Goal: Task Accomplishment & Management: Manage account settings

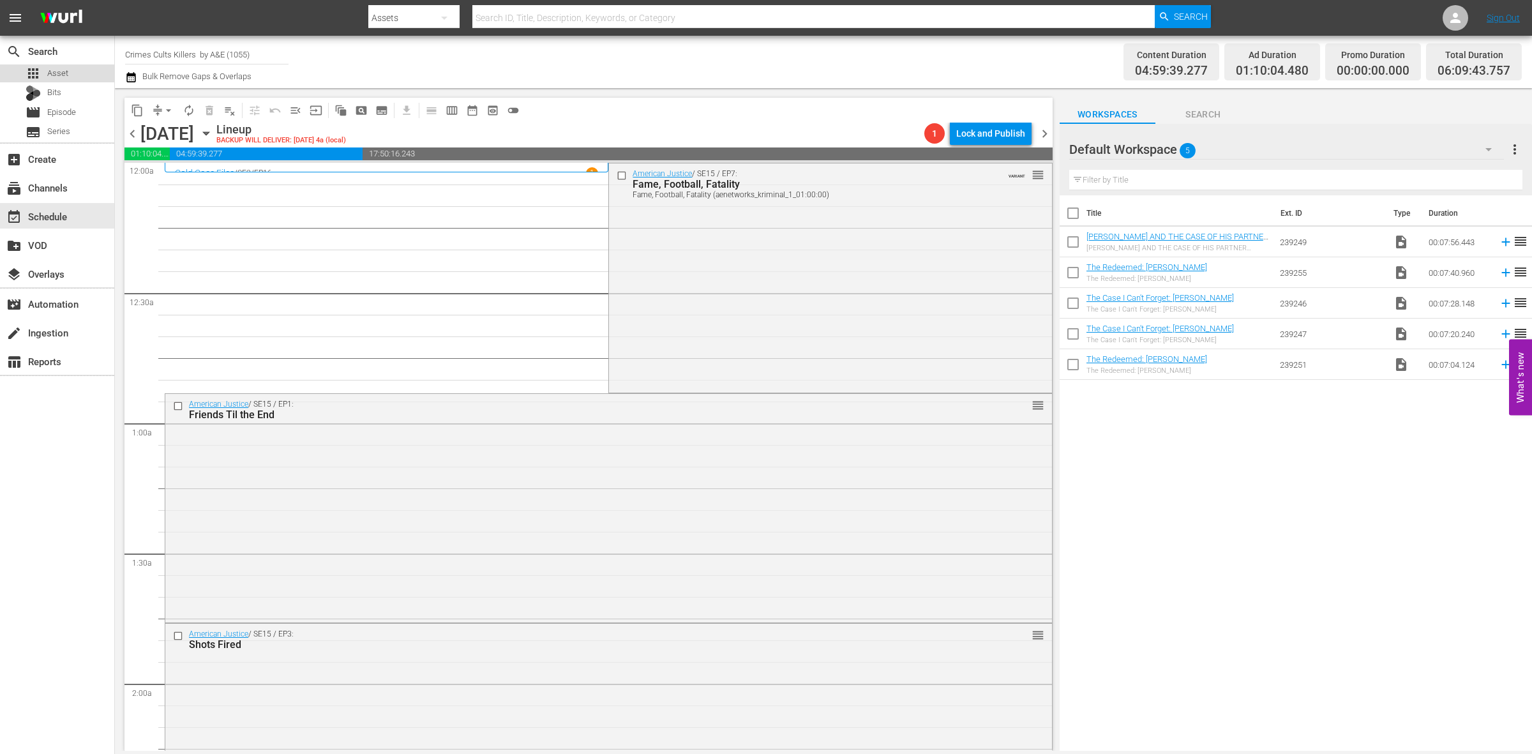
click at [53, 74] on span "Asset" at bounding box center [57, 73] width 21 height 13
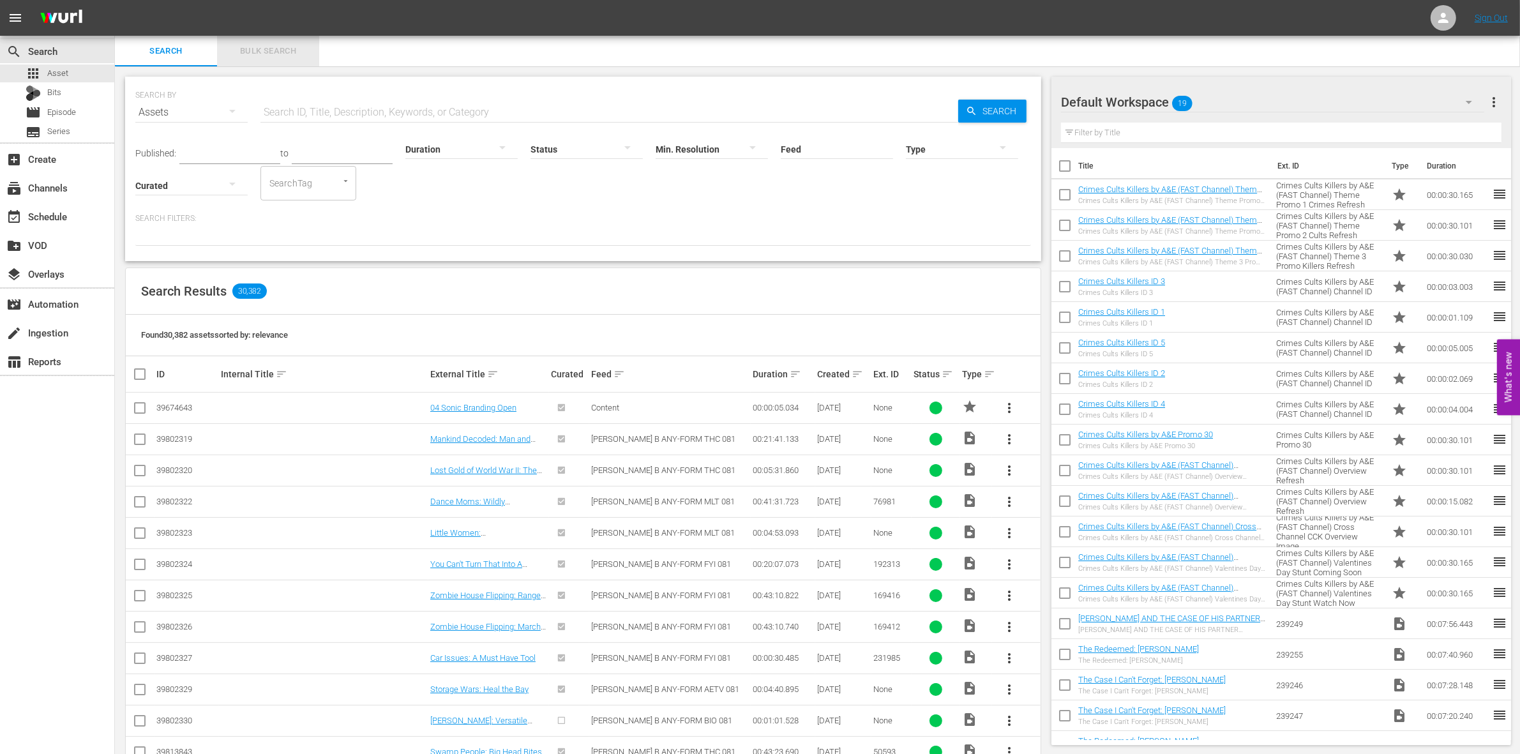
click at [257, 48] on span "Bulk Search" at bounding box center [268, 51] width 87 height 15
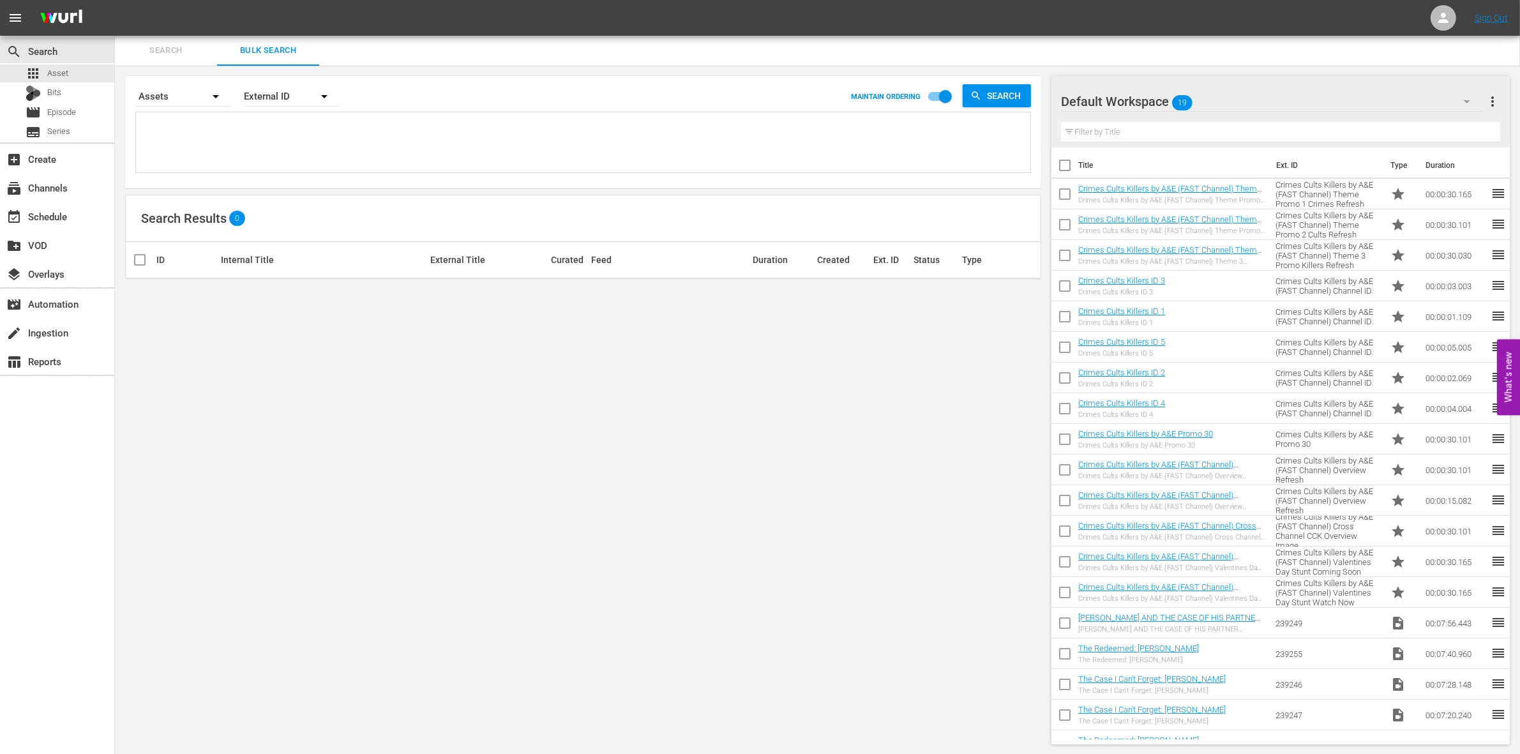
click at [1467, 100] on icon "button" at bounding box center [1466, 101] width 15 height 15
click at [1117, 211] on div "Default Workspace (19)" at bounding box center [1142, 219] width 133 height 20
click at [1472, 100] on icon "button" at bounding box center [1466, 101] width 15 height 15
click at [1339, 91] on div "Storage Wars [DATE] (9) TINY HOUSE INTL (8) CRIMES CULTS KILLERS (15) Storage W…" at bounding box center [760, 377] width 1520 height 754
click at [1062, 166] on input "checkbox" at bounding box center [1064, 167] width 27 height 27
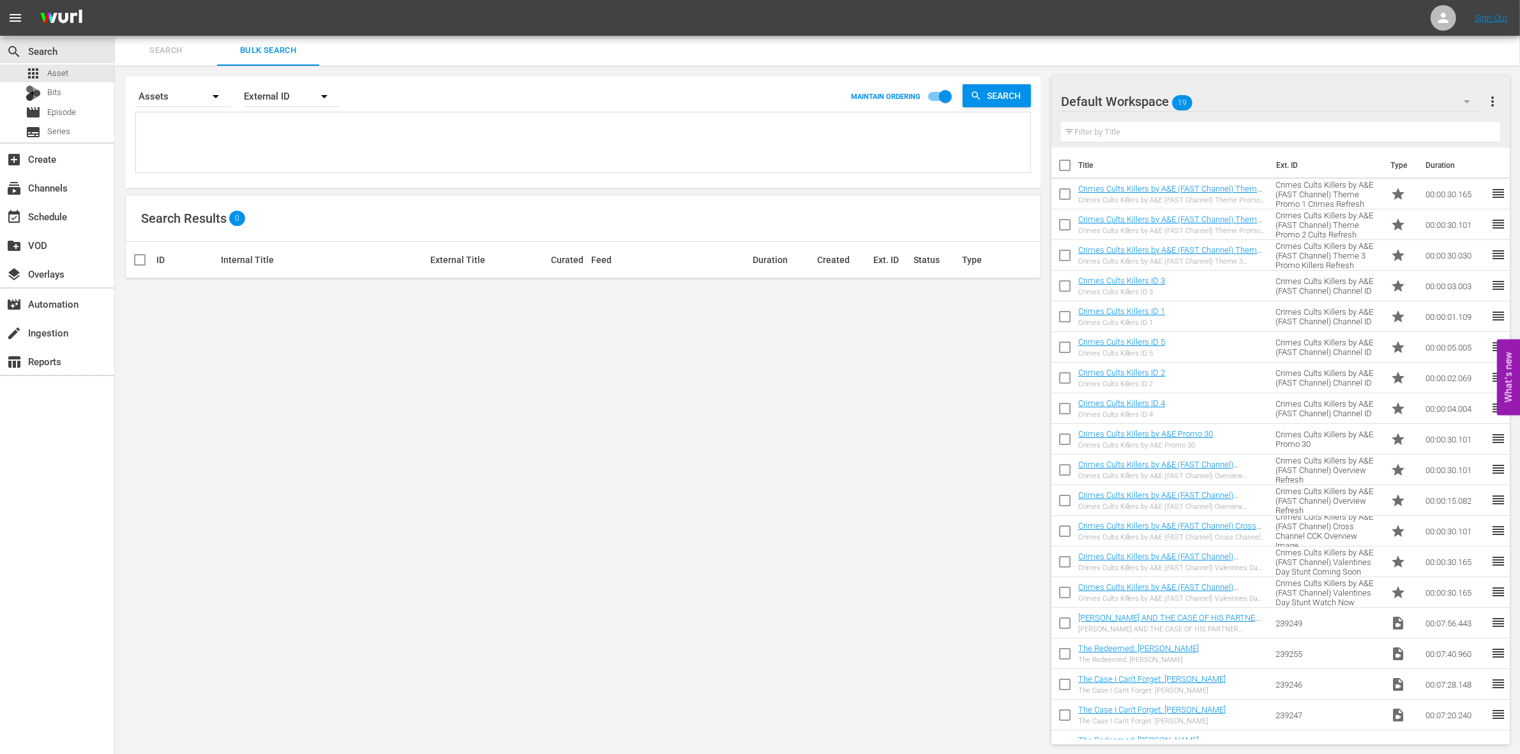
checkbox input "true"
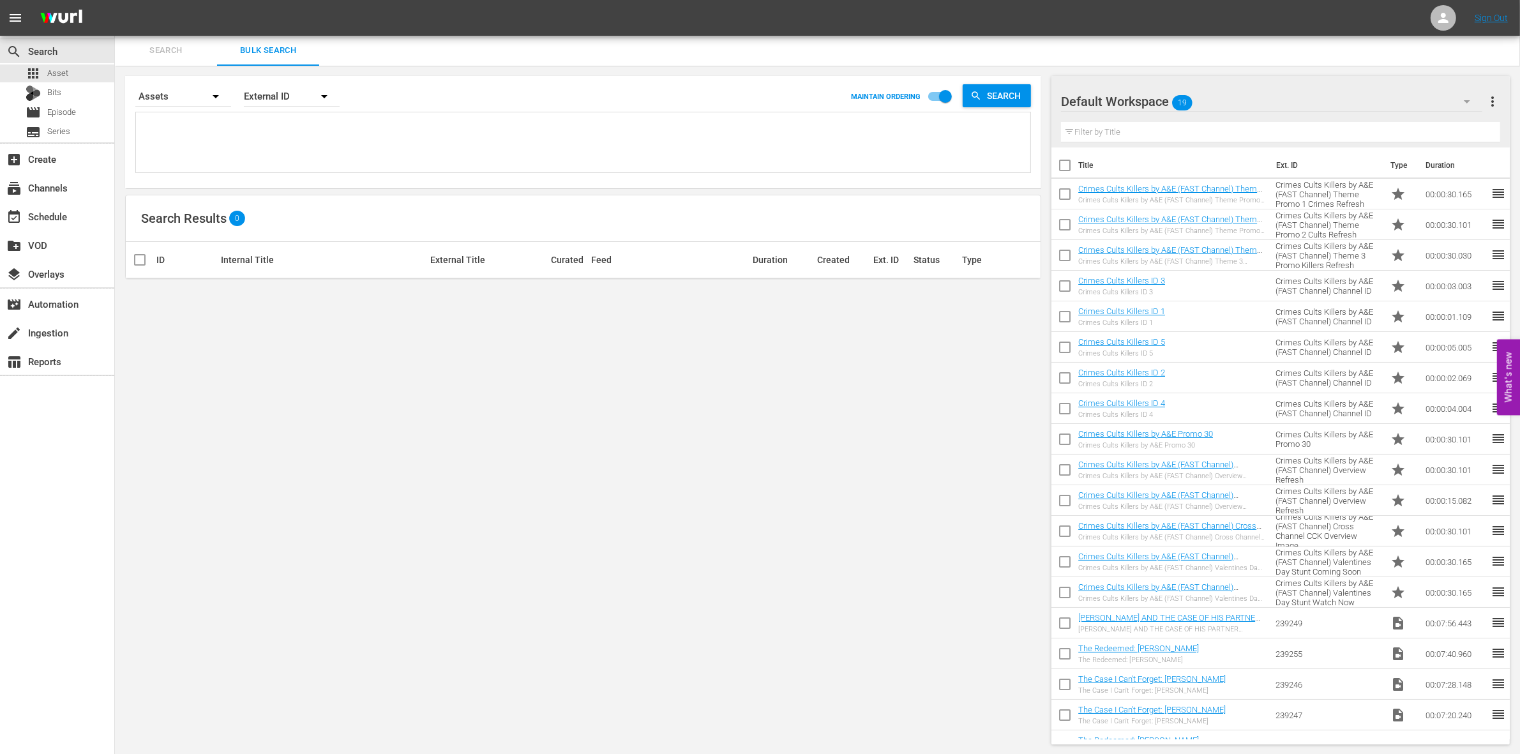
checkbox input "true"
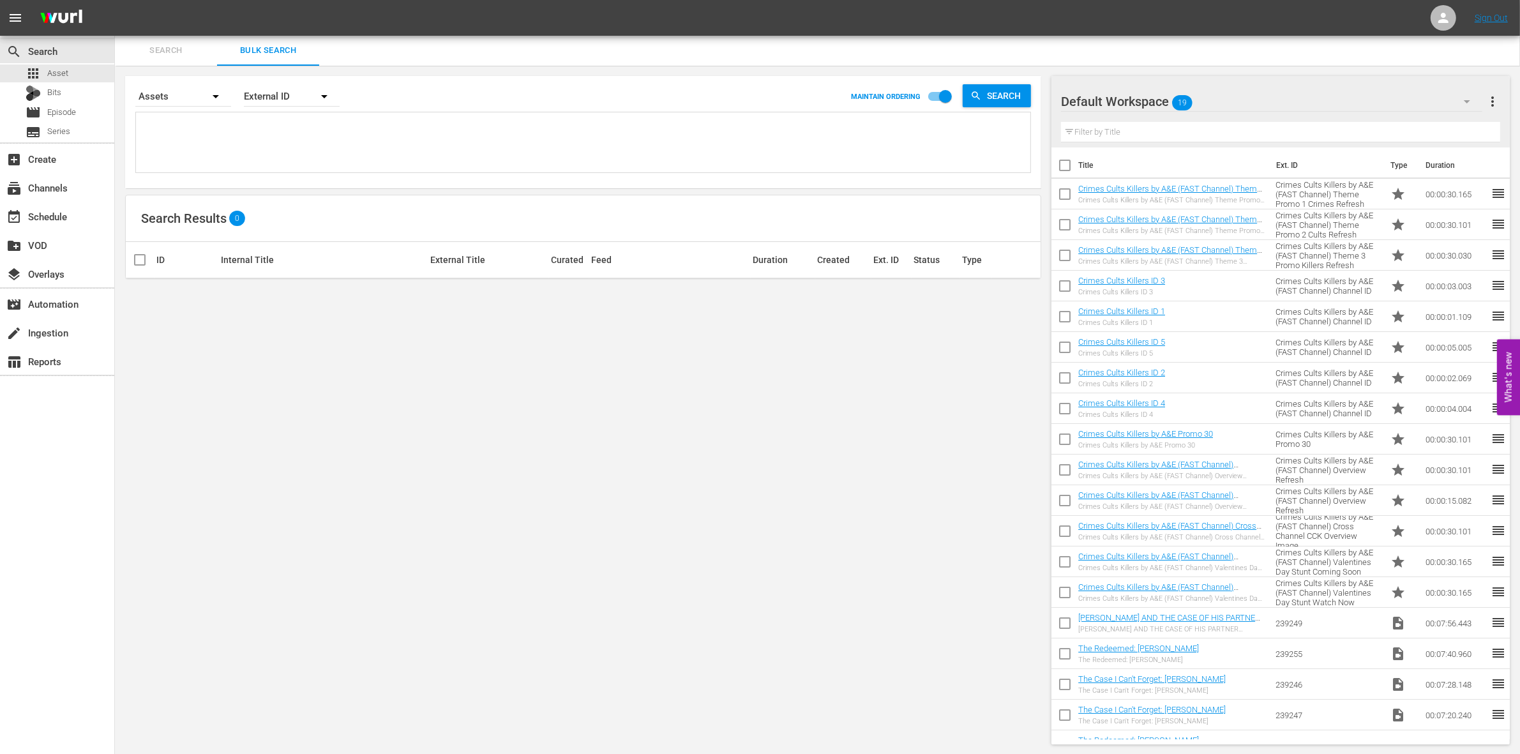
checkbox input "true"
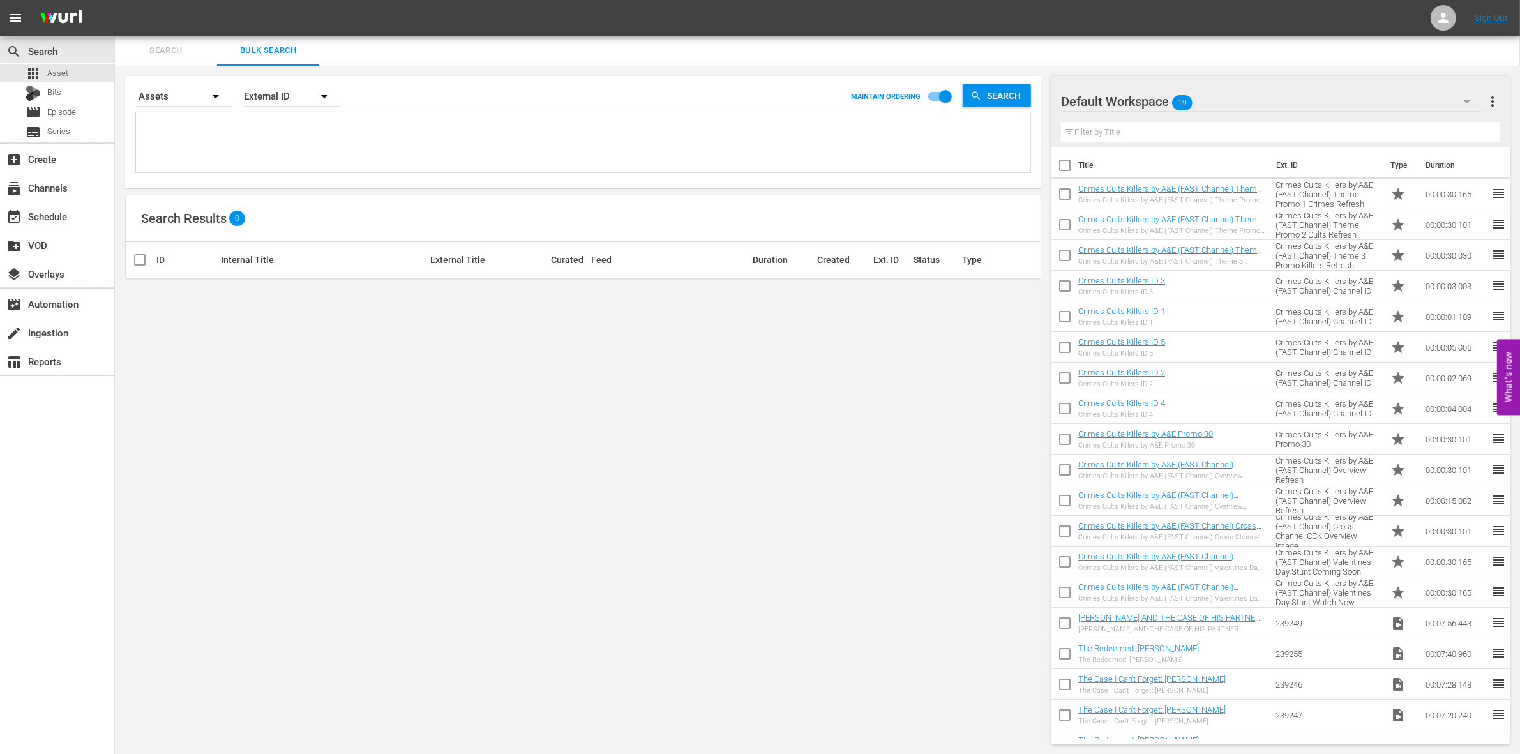
checkbox input "true"
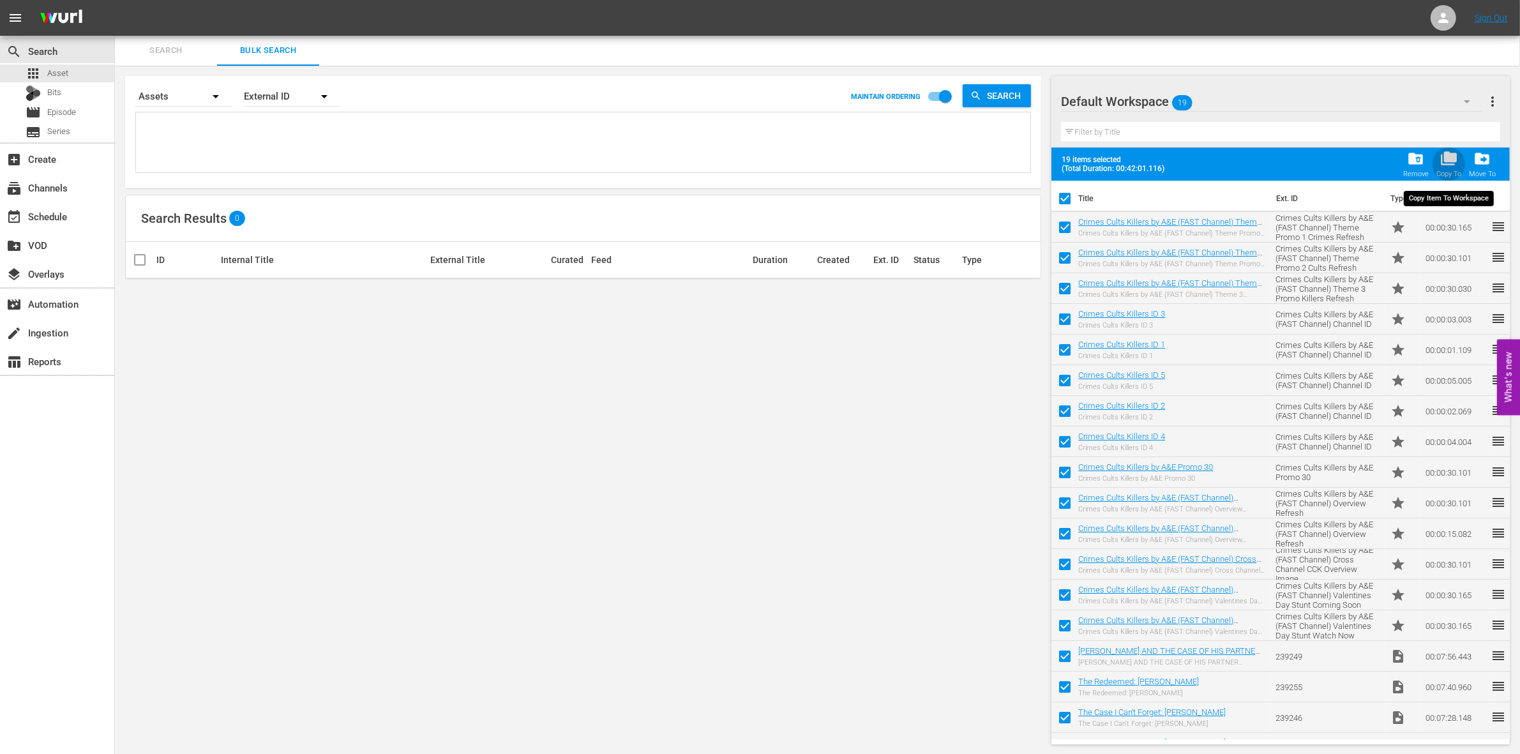
click at [1450, 156] on span "folder_copy" at bounding box center [1448, 158] width 17 height 17
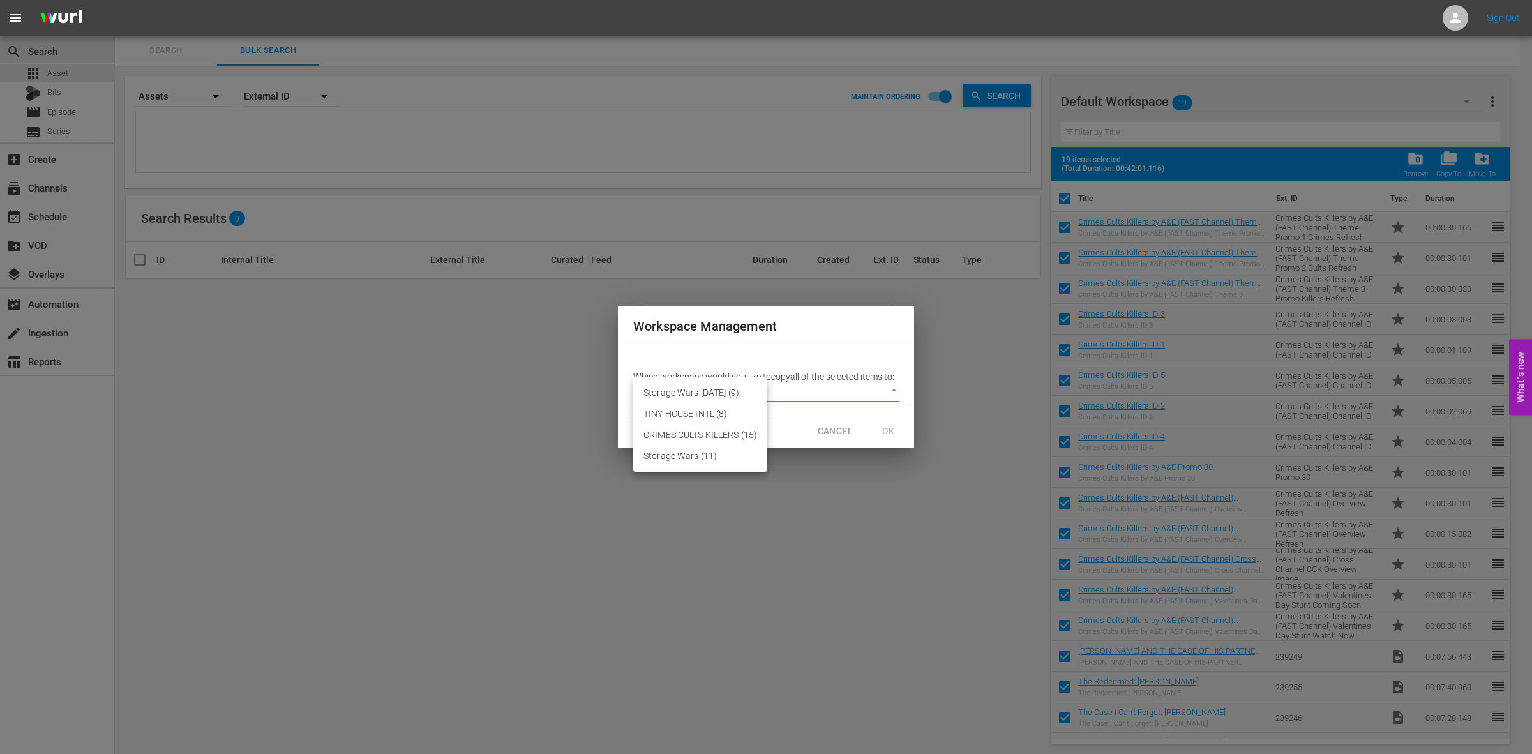
click at [894, 390] on body "menu Sign Out search Search apps Asset Bits movie Episode subtitles Series add_…" at bounding box center [766, 376] width 1532 height 754
click at [669, 434] on li "CRIMES CULTS KILLERS (15)" at bounding box center [700, 435] width 134 height 21
type input "3634"
click at [891, 428] on span "OK" at bounding box center [888, 431] width 20 height 16
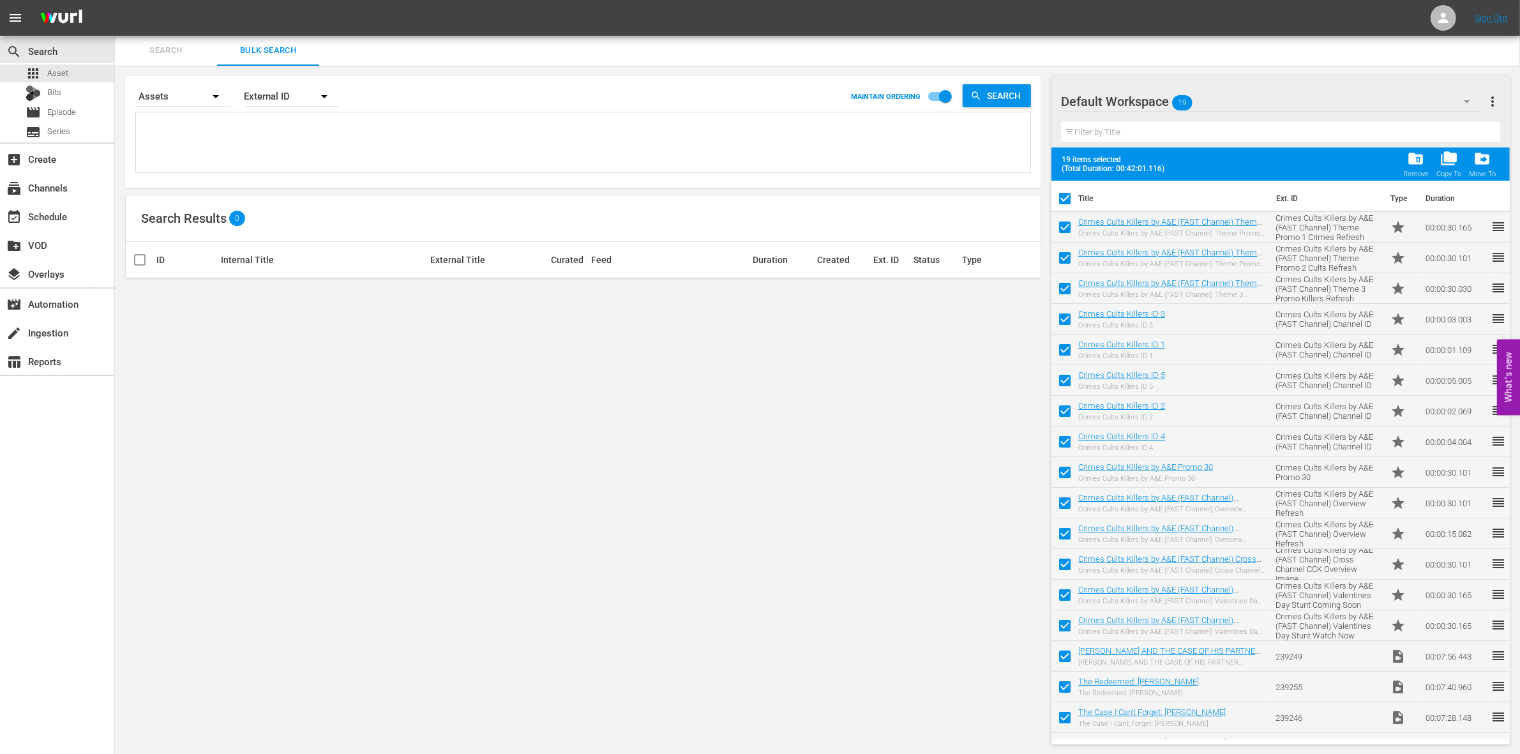
click at [156, 43] on span "Search" at bounding box center [166, 50] width 87 height 15
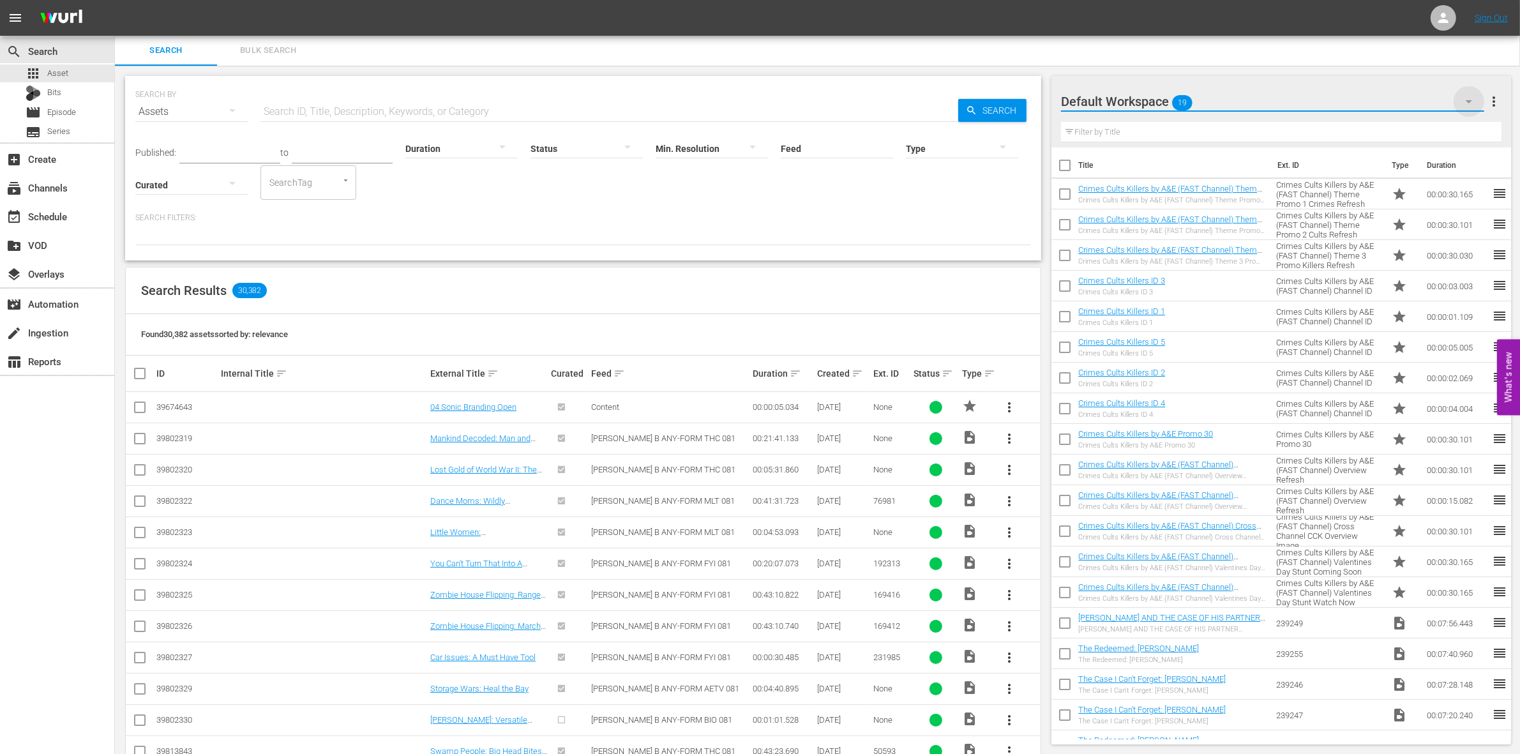
click at [1466, 101] on icon "button" at bounding box center [1468, 101] width 15 height 15
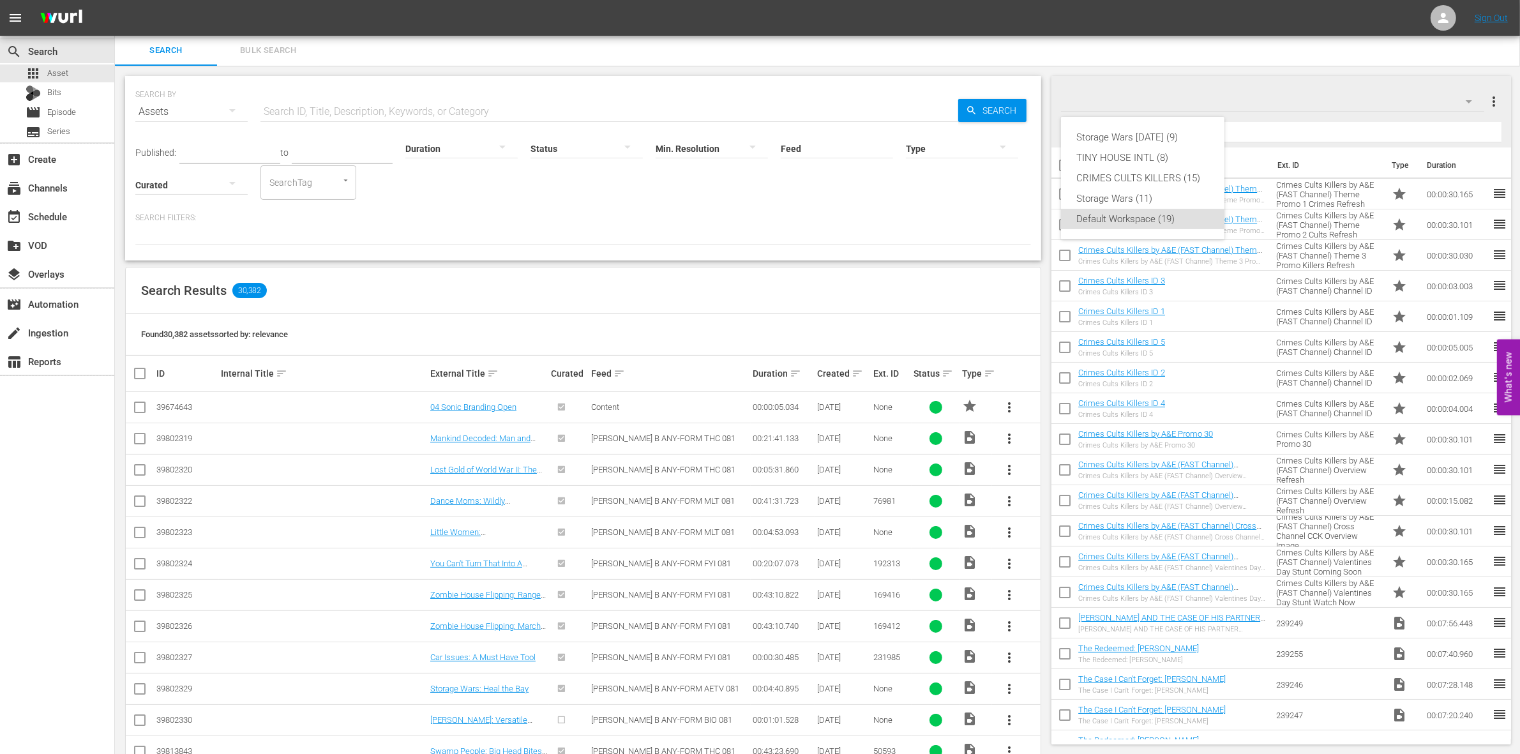
click at [1466, 101] on div "Storage Wars [DATE] (9) TINY HOUSE INTL (8) CRIMES CULTS KILLERS (15) Storage W…" at bounding box center [760, 377] width 1520 height 754
click at [1468, 101] on div "Storage Wars [DATE] (9) TINY HOUSE INTL (8) CRIMES CULTS KILLERS (15) Storage W…" at bounding box center [760, 377] width 1520 height 754
click at [1470, 103] on icon "button" at bounding box center [1468, 101] width 15 height 15
click at [43, 211] on div "Storage Wars [DATE] (9) TINY HOUSE INTL (8) CRIMES CULTS KILLERS (15) Storage W…" at bounding box center [760, 377] width 1520 height 754
click at [37, 211] on div "Storage Wars [DATE] (9) TINY HOUSE INTL (8) CRIMES CULTS KILLERS (15) Storage W…" at bounding box center [760, 377] width 1520 height 754
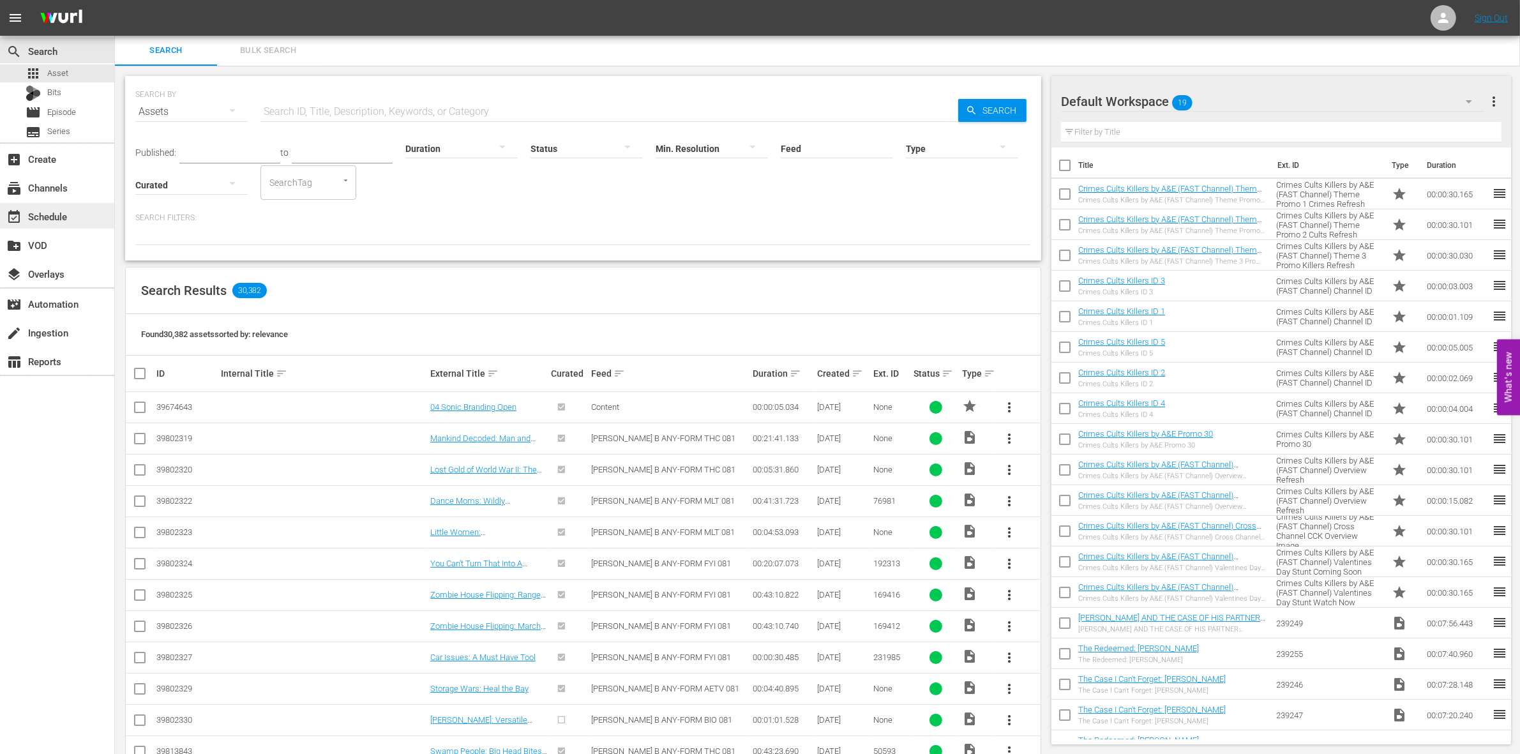
click at [39, 220] on div "event_available Schedule" at bounding box center [36, 214] width 72 height 11
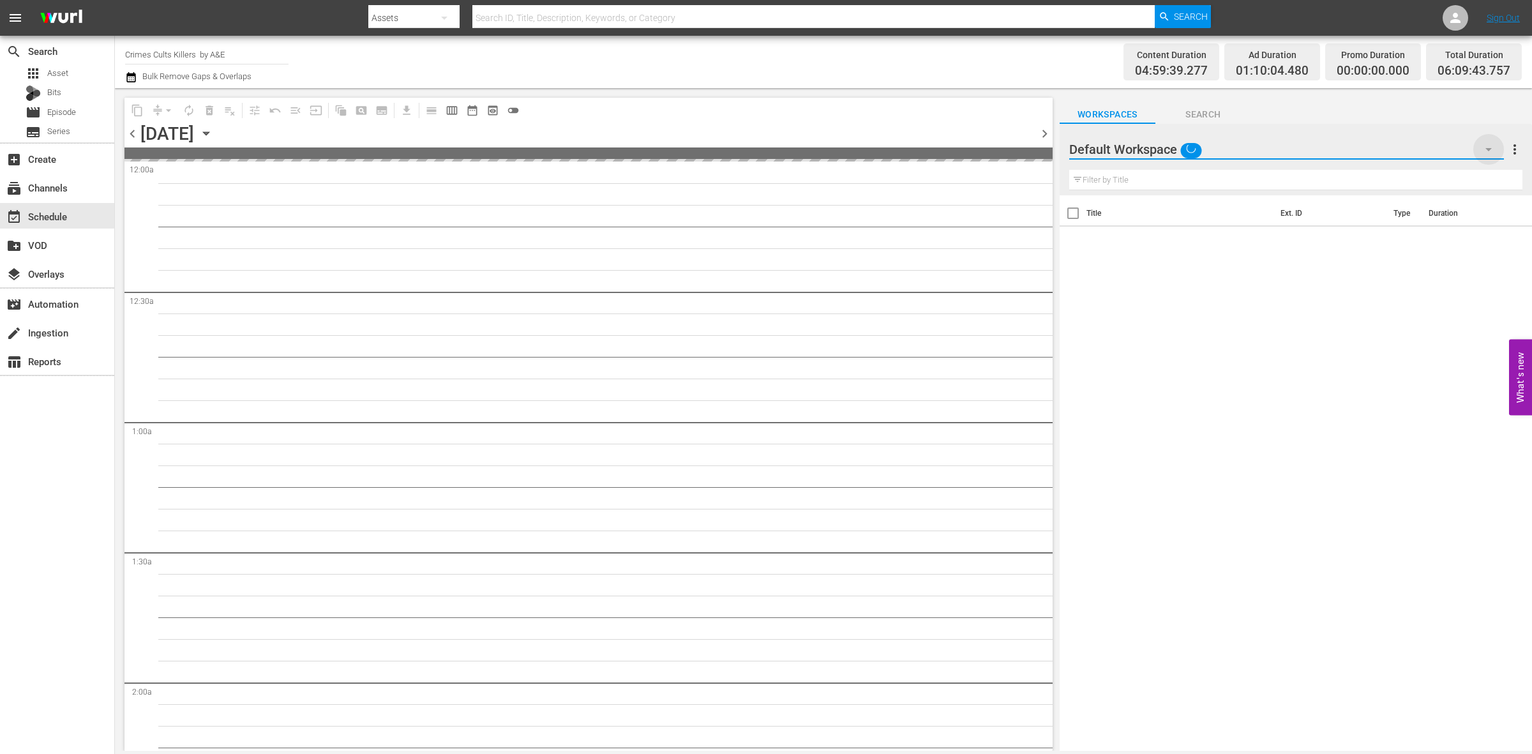
click at [1491, 150] on icon "button" at bounding box center [1489, 149] width 6 height 3
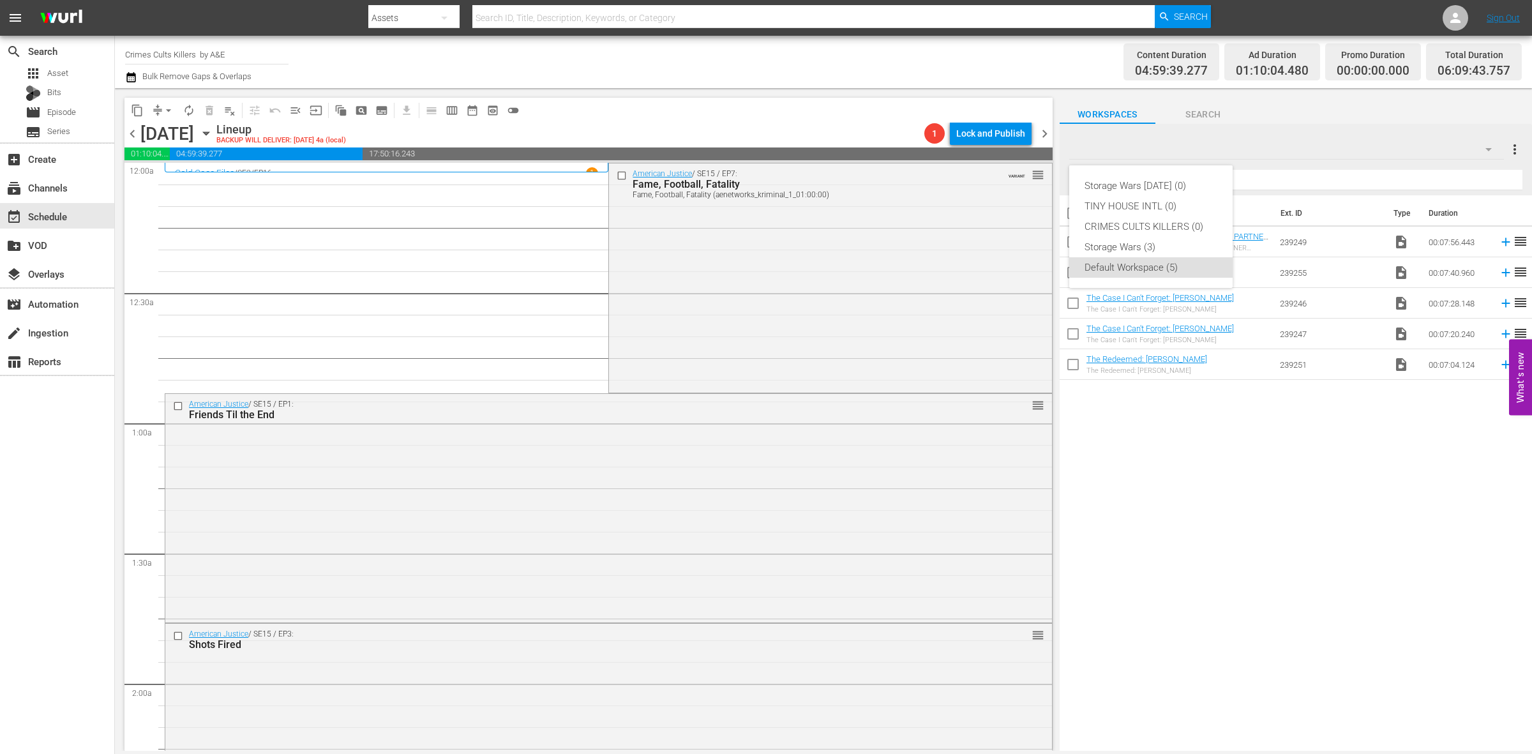
click at [1491, 150] on div "Storage Wars [DATE] (0) TINY HOUSE INTL (0) CRIMES CULTS KILLERS (0) Storage Wa…" at bounding box center [766, 377] width 1532 height 754
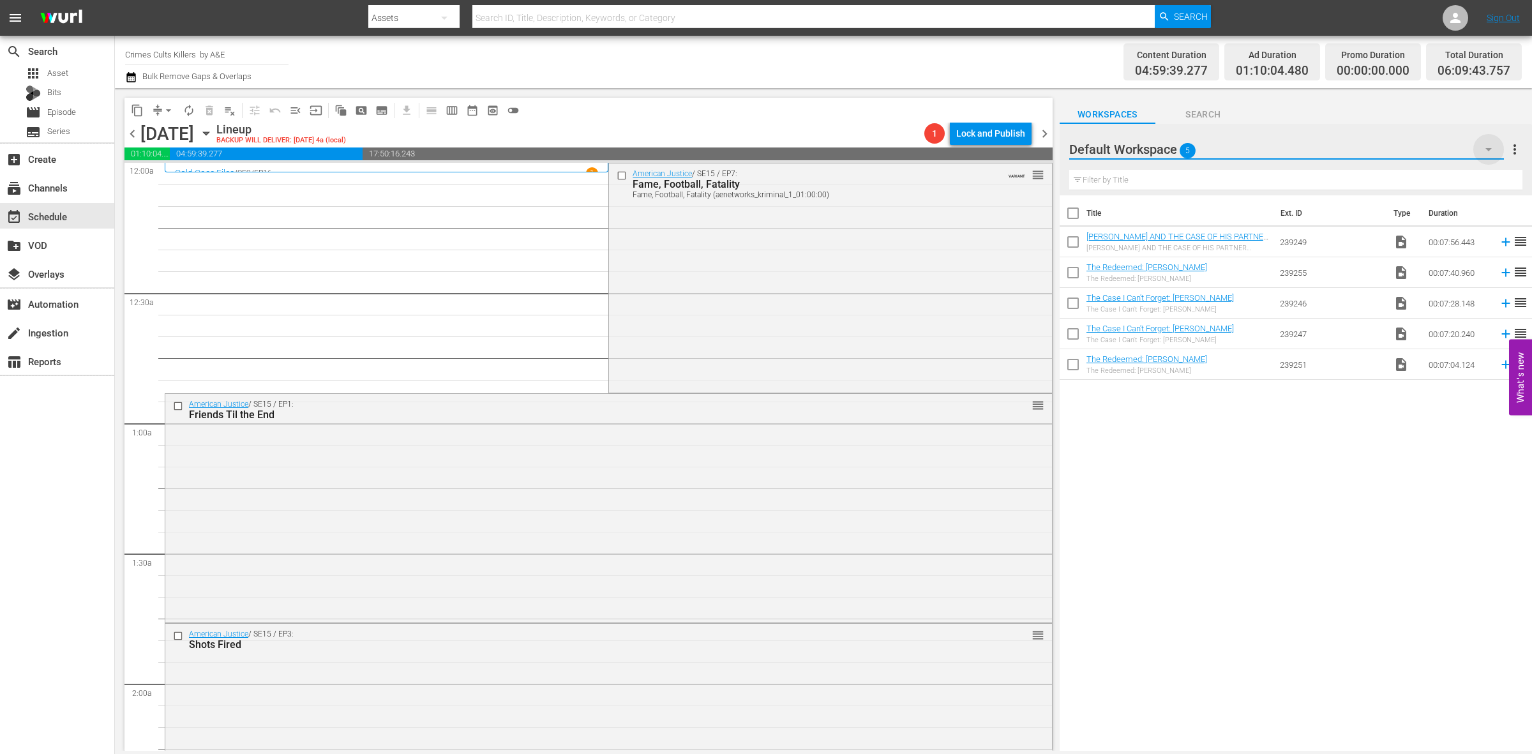
click at [1482, 151] on icon "button" at bounding box center [1488, 149] width 15 height 15
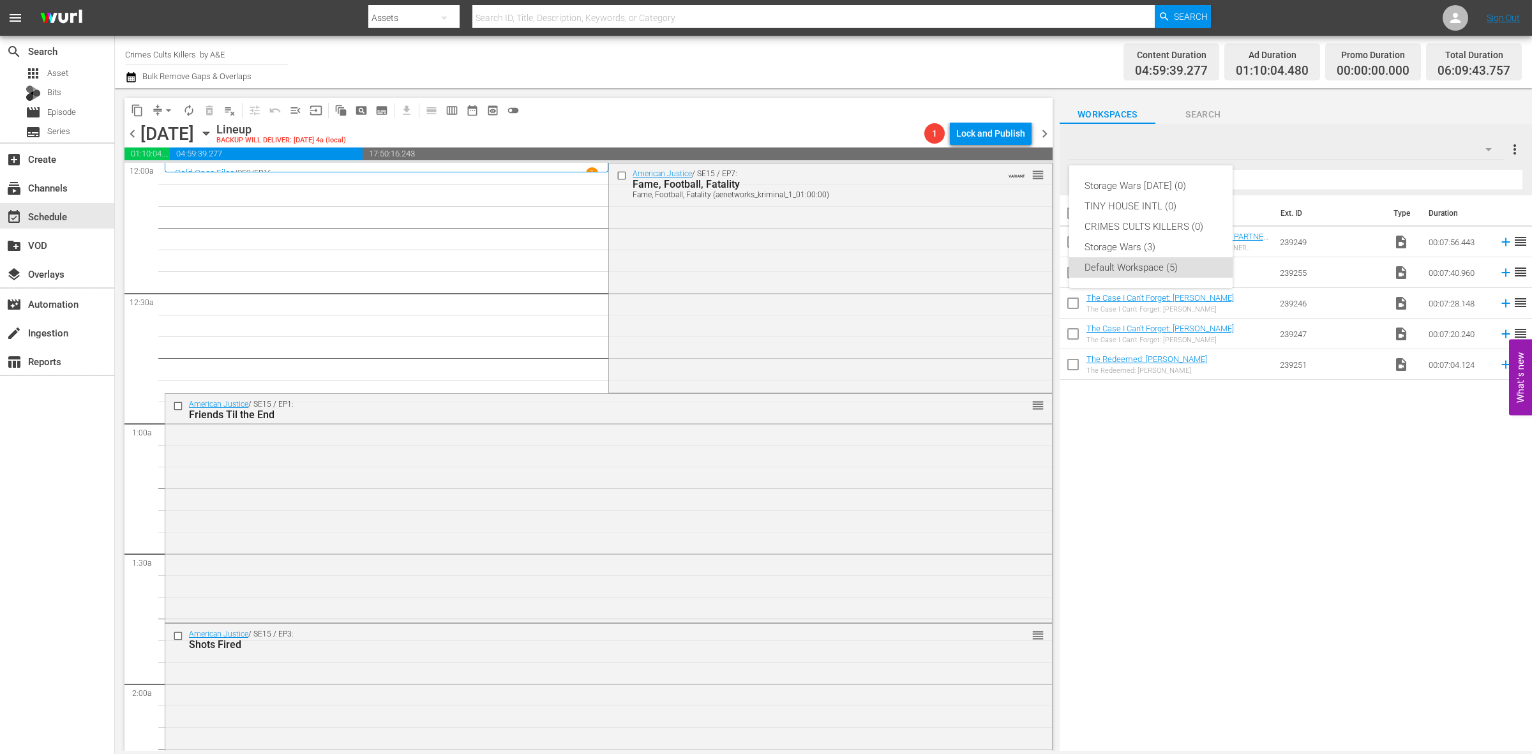
click at [1194, 112] on div "Storage Wars [DATE] (0) TINY HOUSE INTL (0) CRIMES CULTS KILLERS (0) Storage Wa…" at bounding box center [766, 377] width 1532 height 754
click at [1093, 110] on span "Workspaces" at bounding box center [1108, 115] width 96 height 16
click at [144, 56] on input "Crimes Cults Killers by A&E" at bounding box center [206, 54] width 163 height 31
click at [41, 217] on div "event_available Schedule" at bounding box center [36, 214] width 72 height 11
click at [55, 72] on span "Asset" at bounding box center [57, 73] width 21 height 13
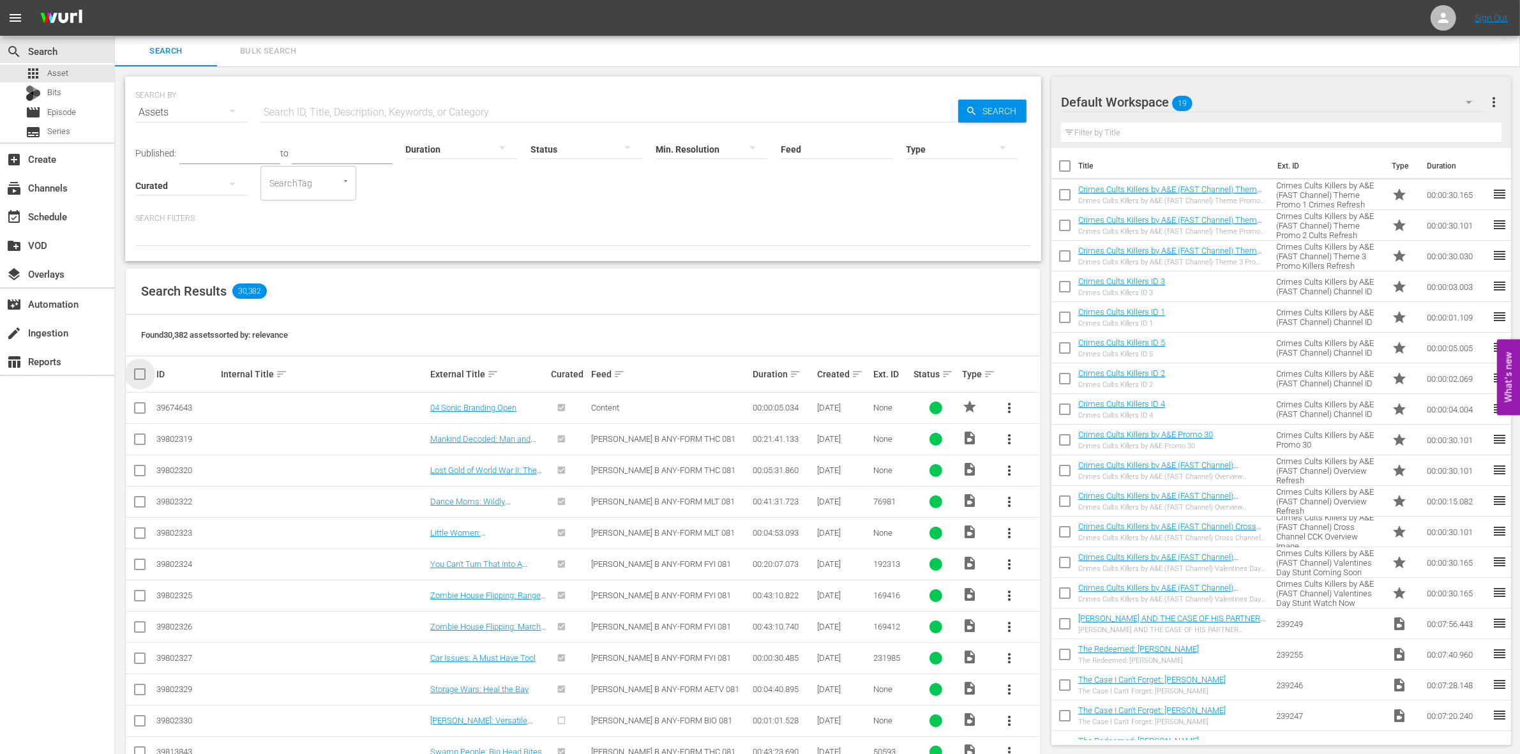
click at [139, 368] on input "checkbox" at bounding box center [145, 373] width 26 height 15
checkbox input "true"
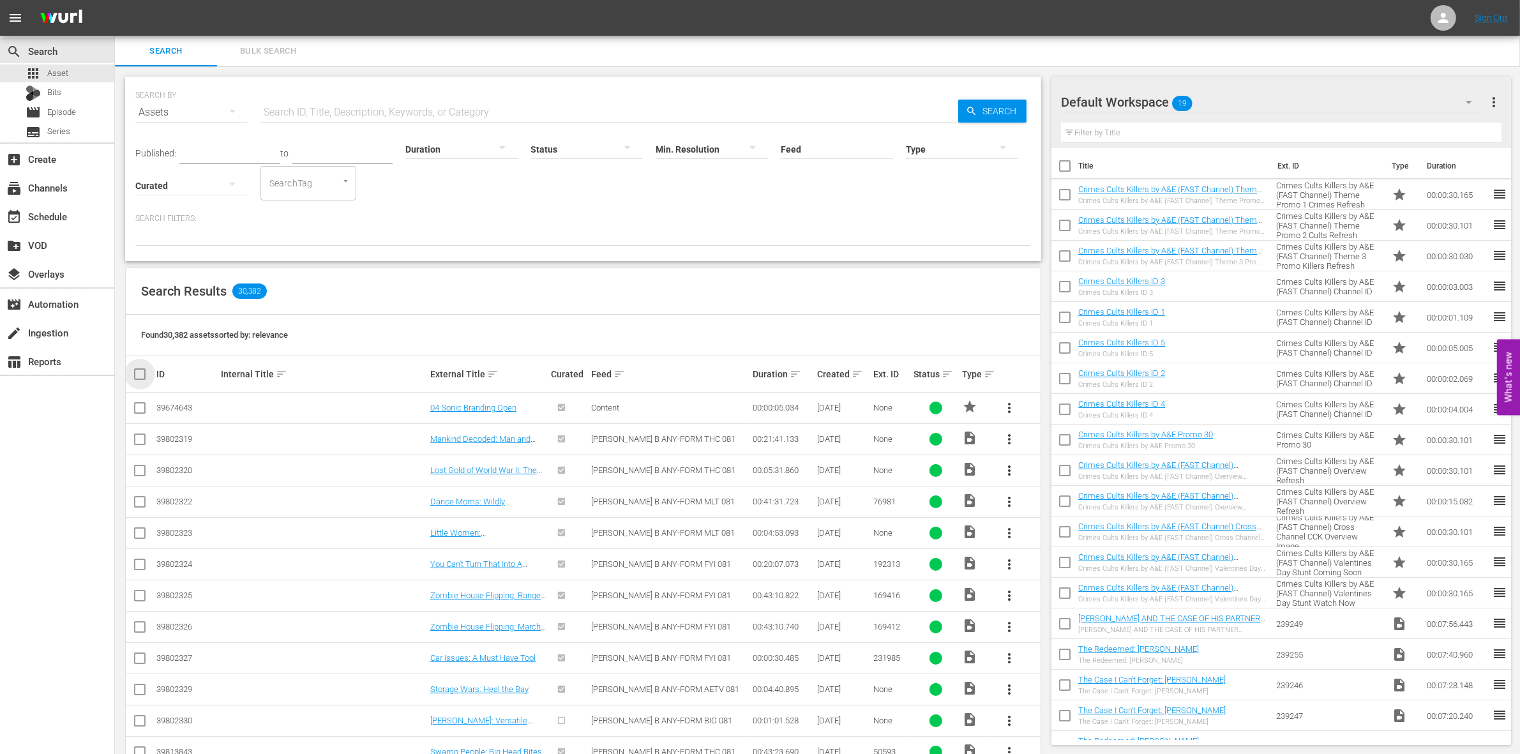
checkbox input "true"
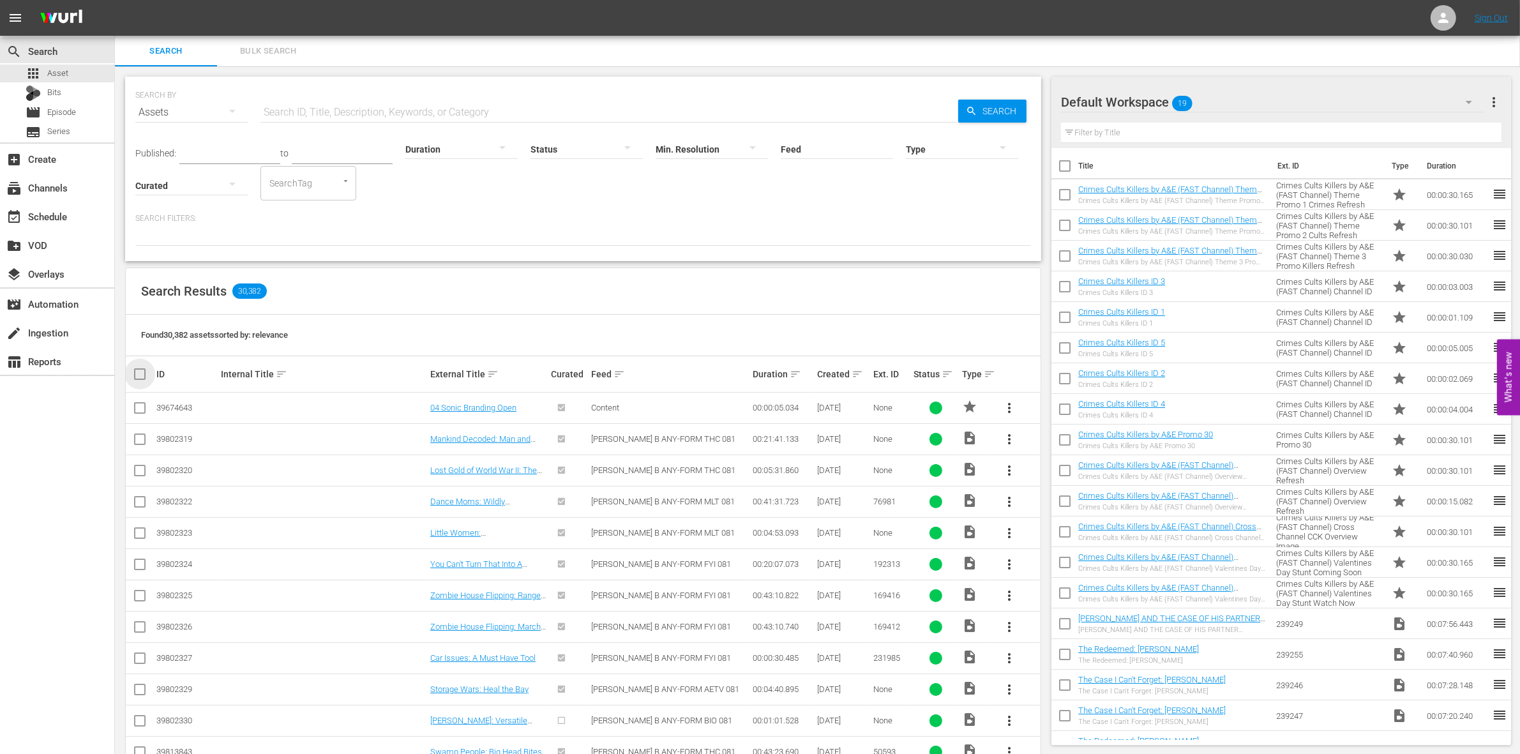
checkbox input "true"
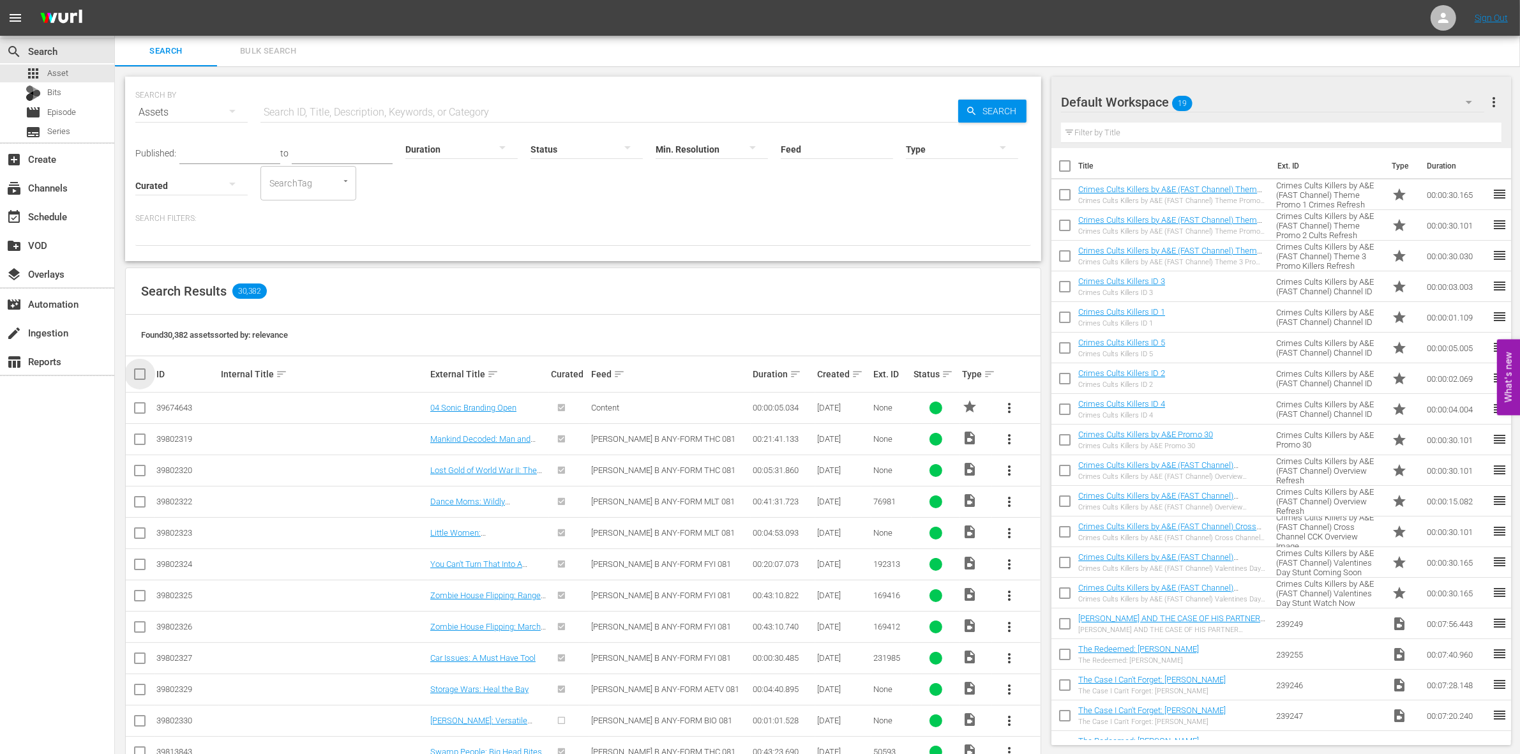
checkbox input "true"
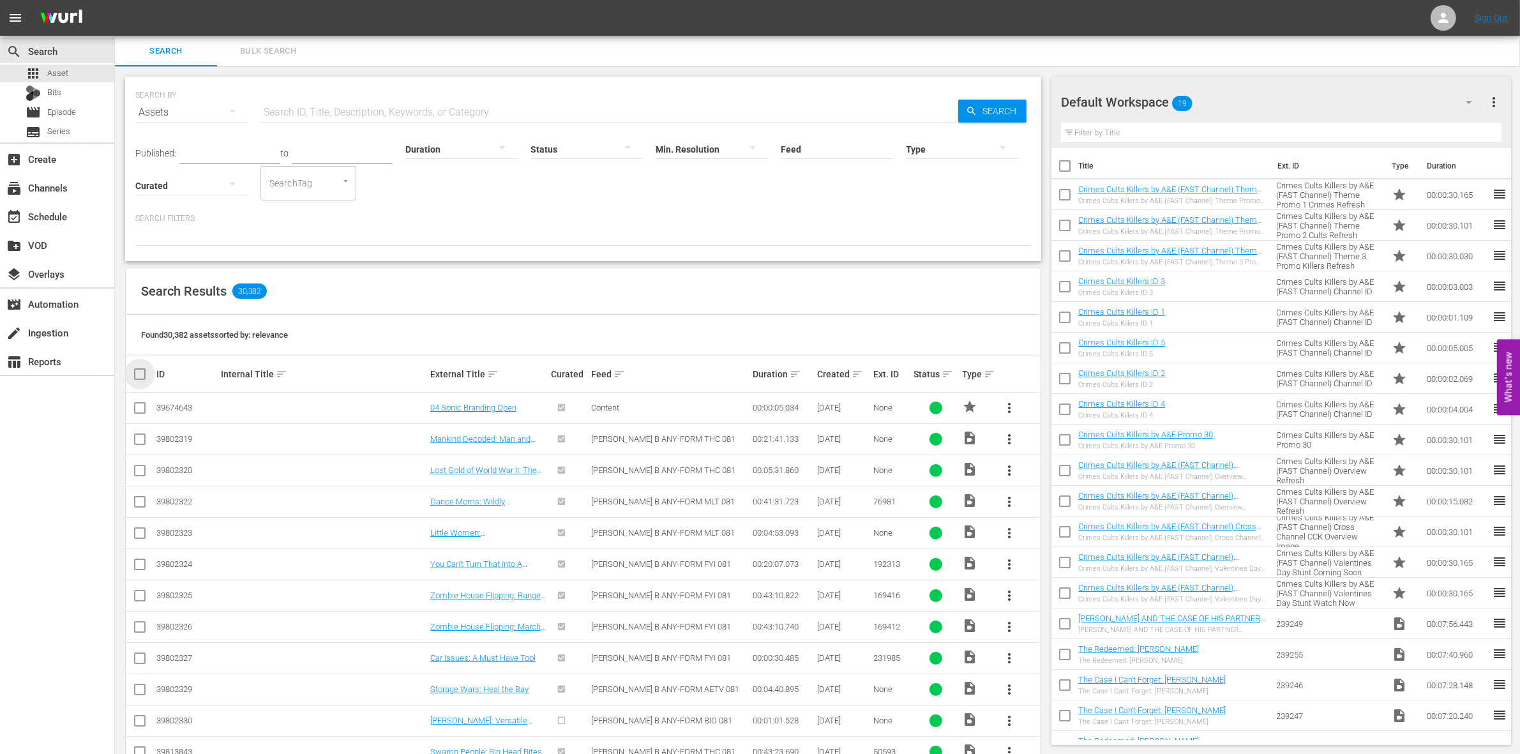
checkbox input "true"
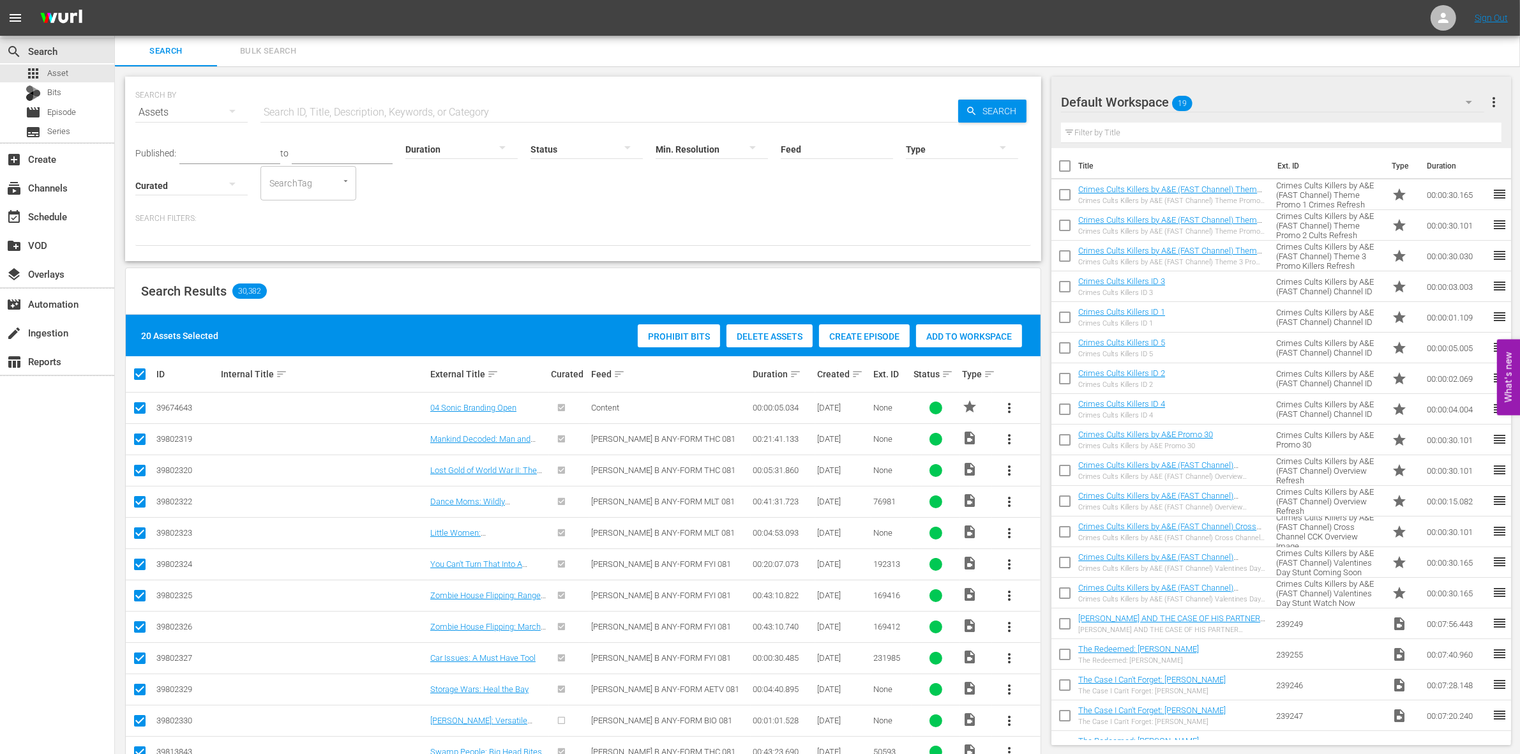
click at [956, 338] on span "Add to Workspace" at bounding box center [969, 336] width 106 height 10
click at [956, 336] on span "Add to Workspace" at bounding box center [969, 336] width 106 height 10
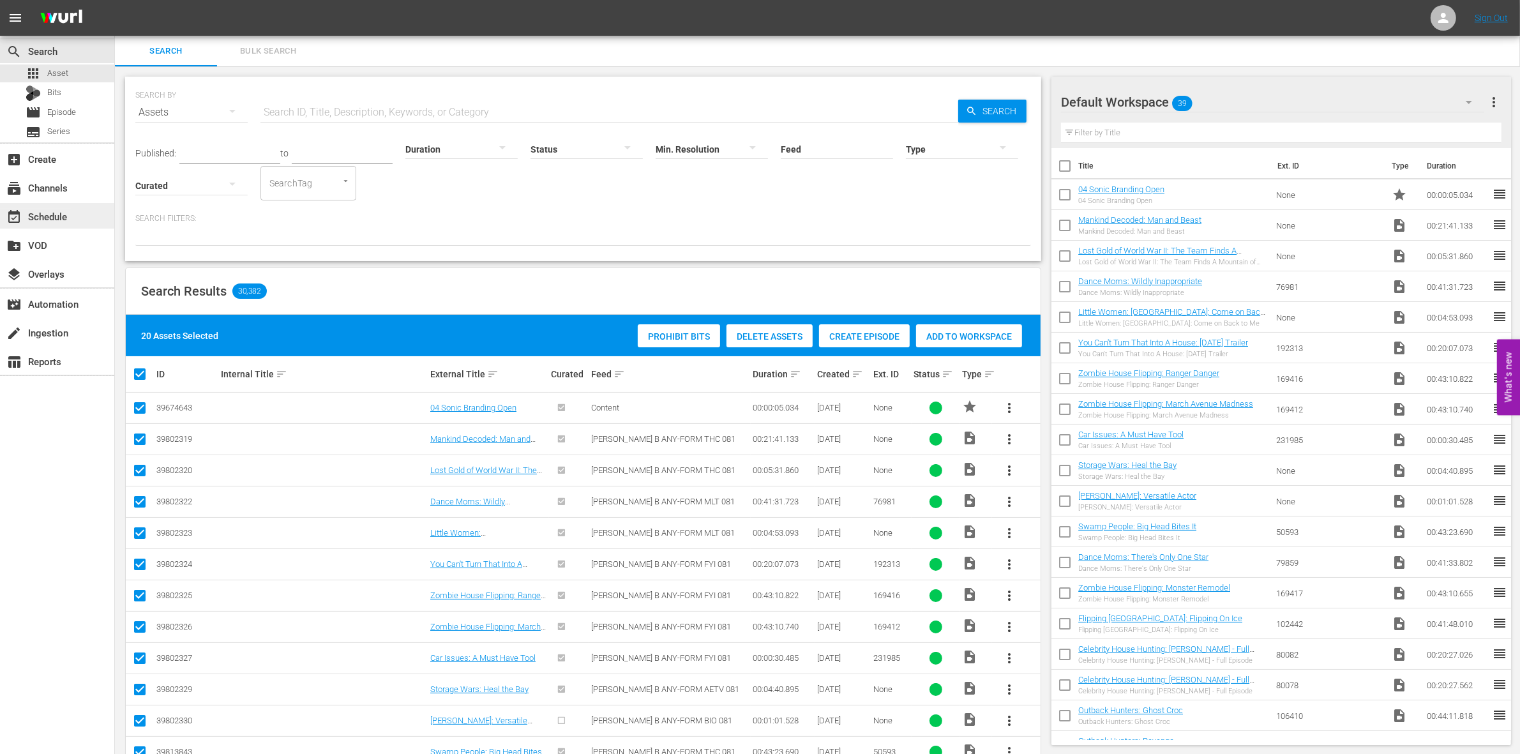
click at [43, 216] on div "event_available Schedule" at bounding box center [36, 214] width 72 height 11
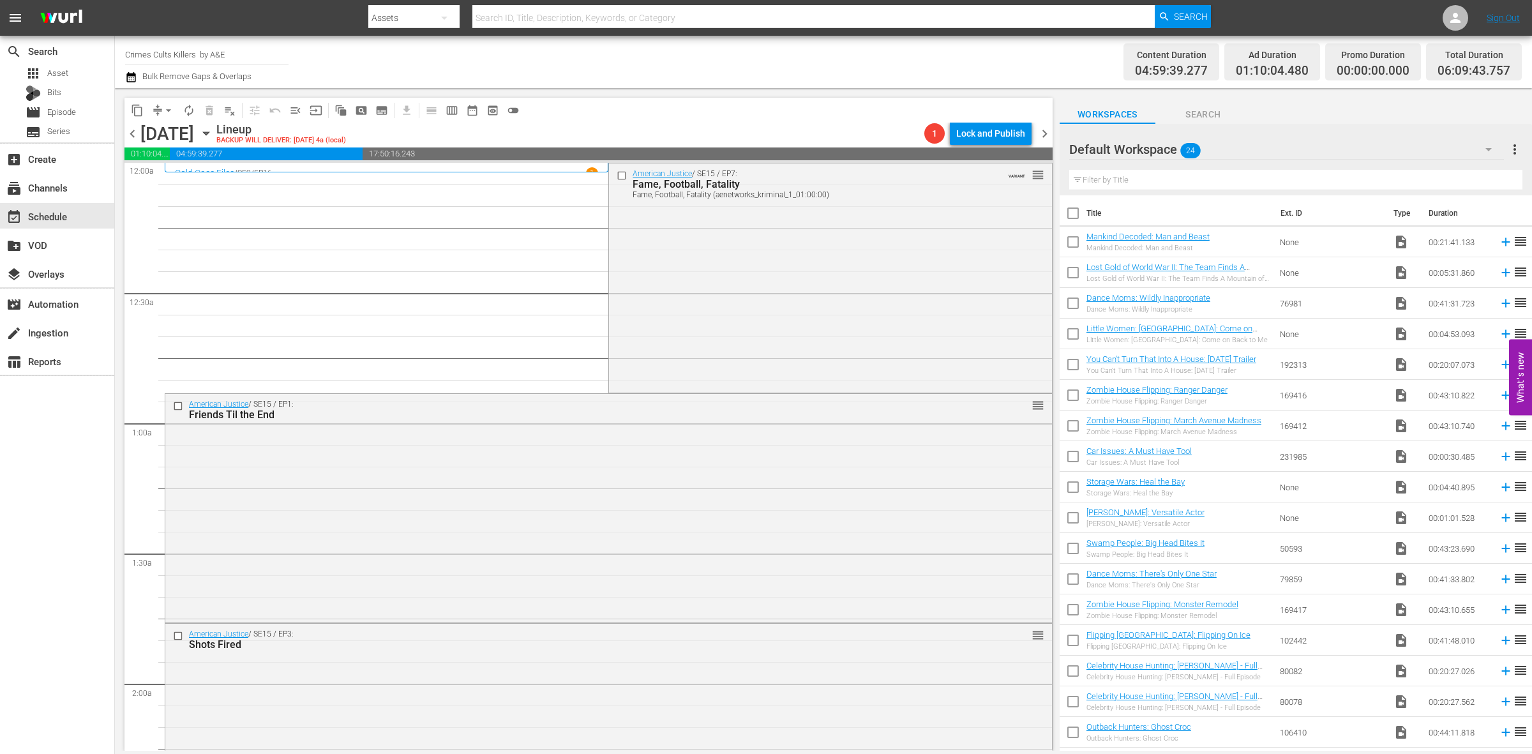
click at [1488, 151] on icon "button" at bounding box center [1488, 149] width 15 height 15
click at [1488, 151] on div "Storage Wars [DATE] (0) TINY HOUSE INTL (0) CRIMES CULTS KILLERS (0) Storage Wa…" at bounding box center [766, 377] width 1532 height 754
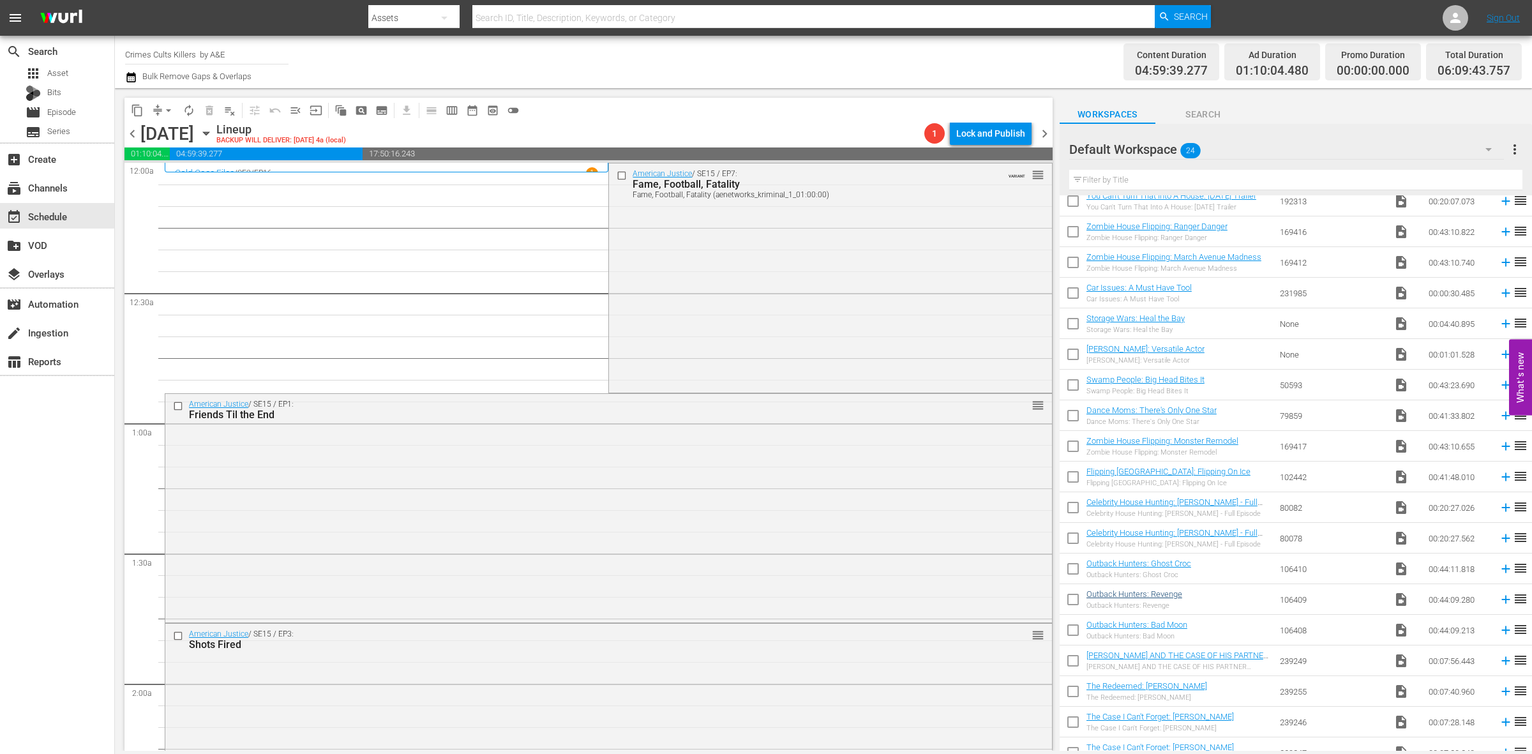
scroll to position [209, 0]
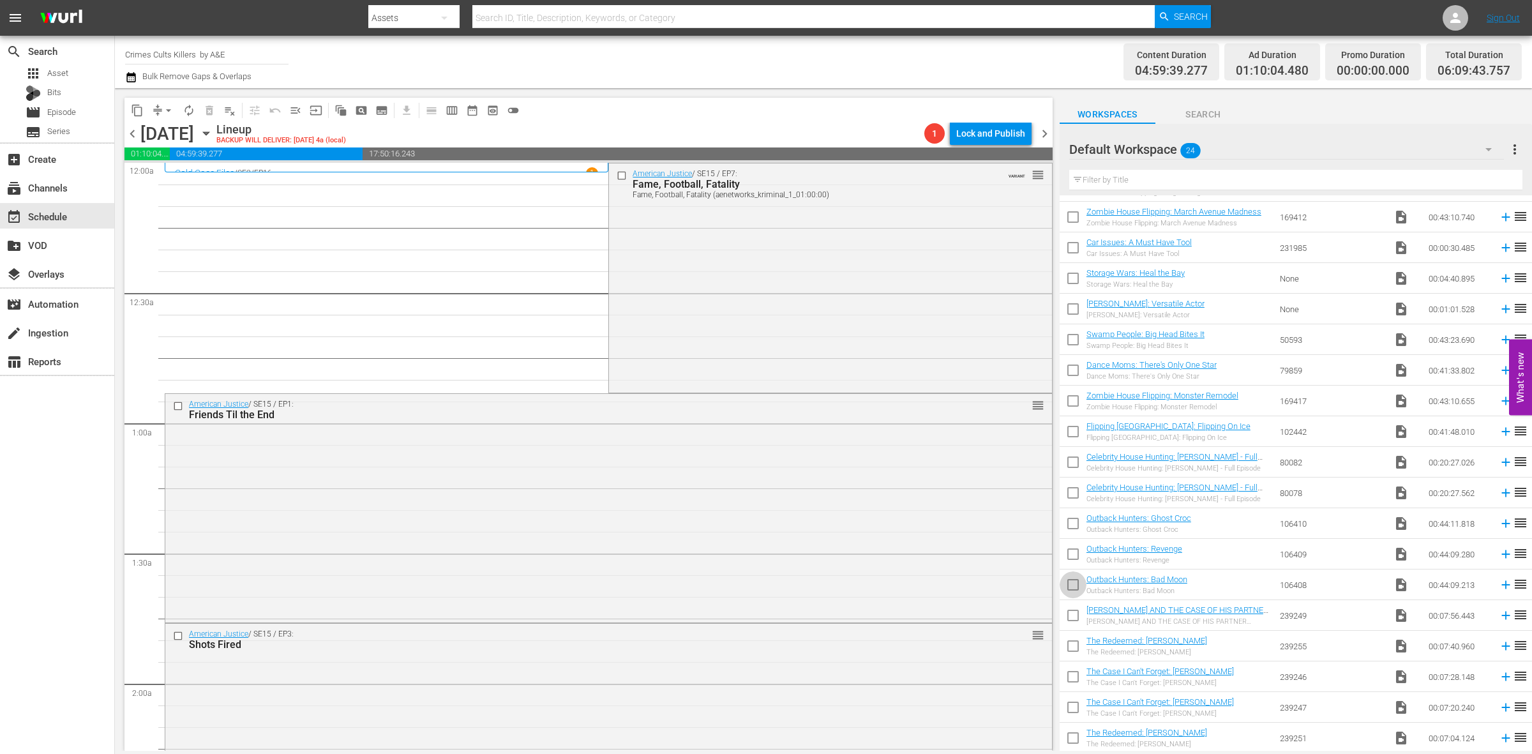
click at [1073, 588] on input "checkbox" at bounding box center [1073, 587] width 27 height 27
checkbox input "true"
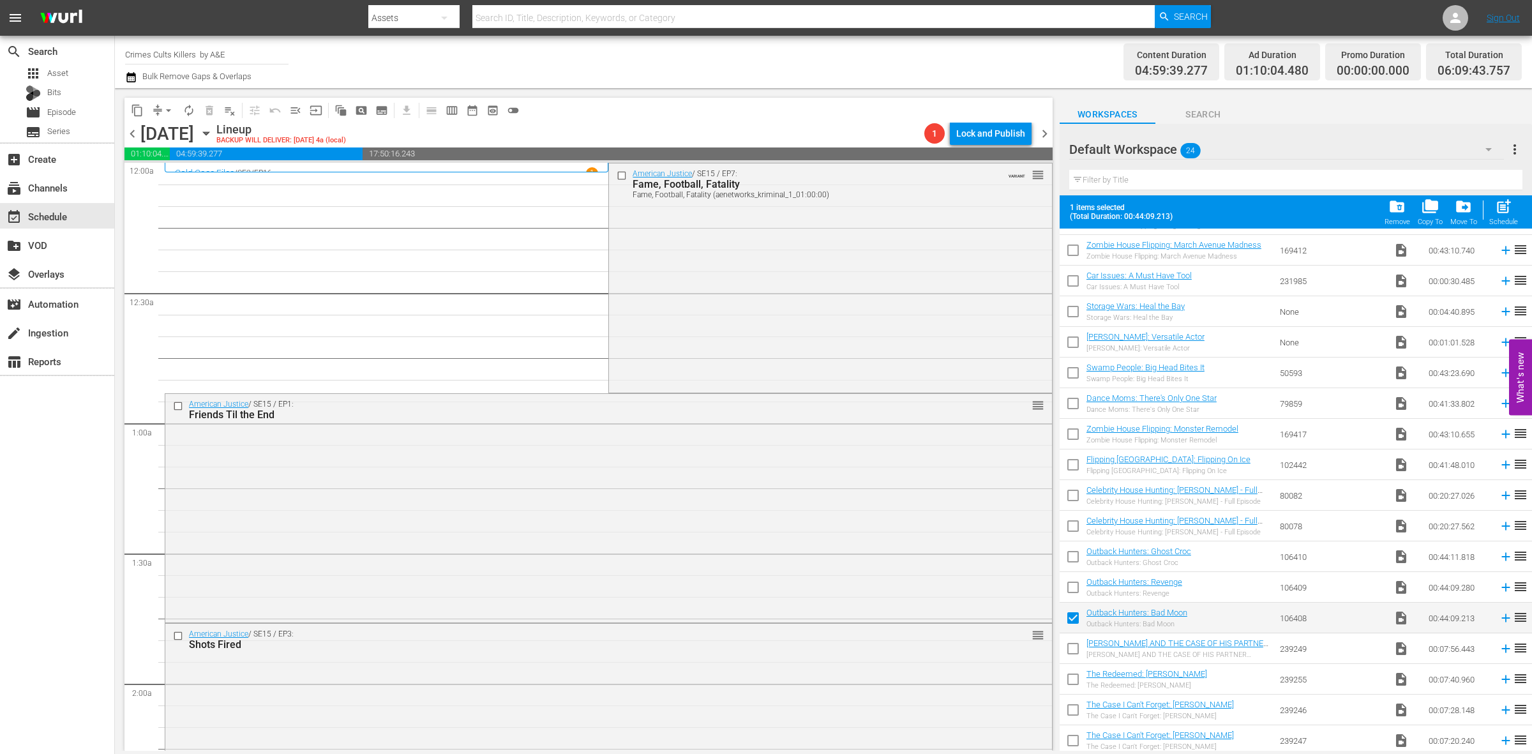
click at [1071, 557] on input "checkbox" at bounding box center [1073, 559] width 27 height 27
checkbox input "true"
click at [1070, 585] on input "checkbox" at bounding box center [1073, 589] width 27 height 27
checkbox input "true"
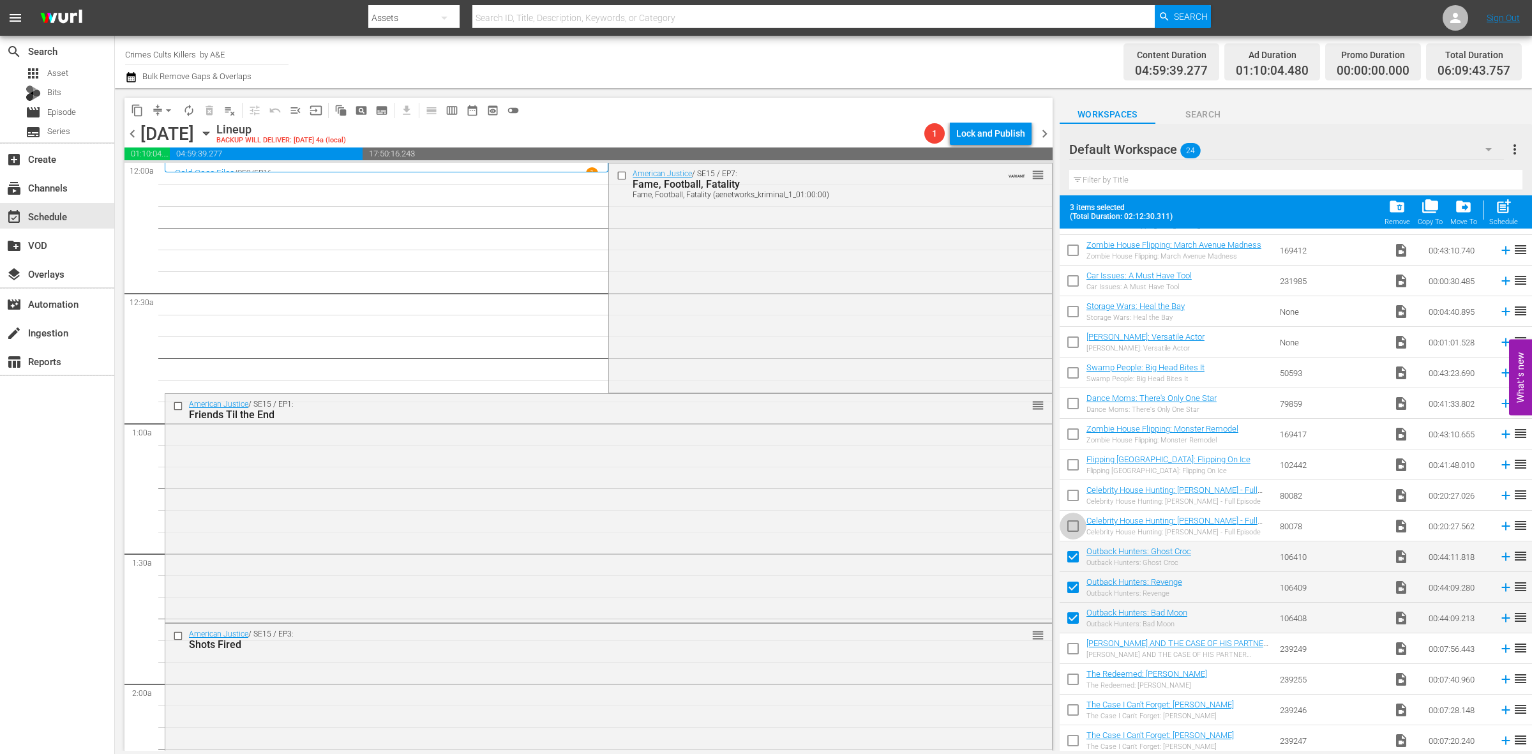
click at [1073, 528] on input "checkbox" at bounding box center [1073, 528] width 27 height 27
checkbox input "true"
click at [1073, 495] on input "checkbox" at bounding box center [1073, 498] width 27 height 27
checkbox input "true"
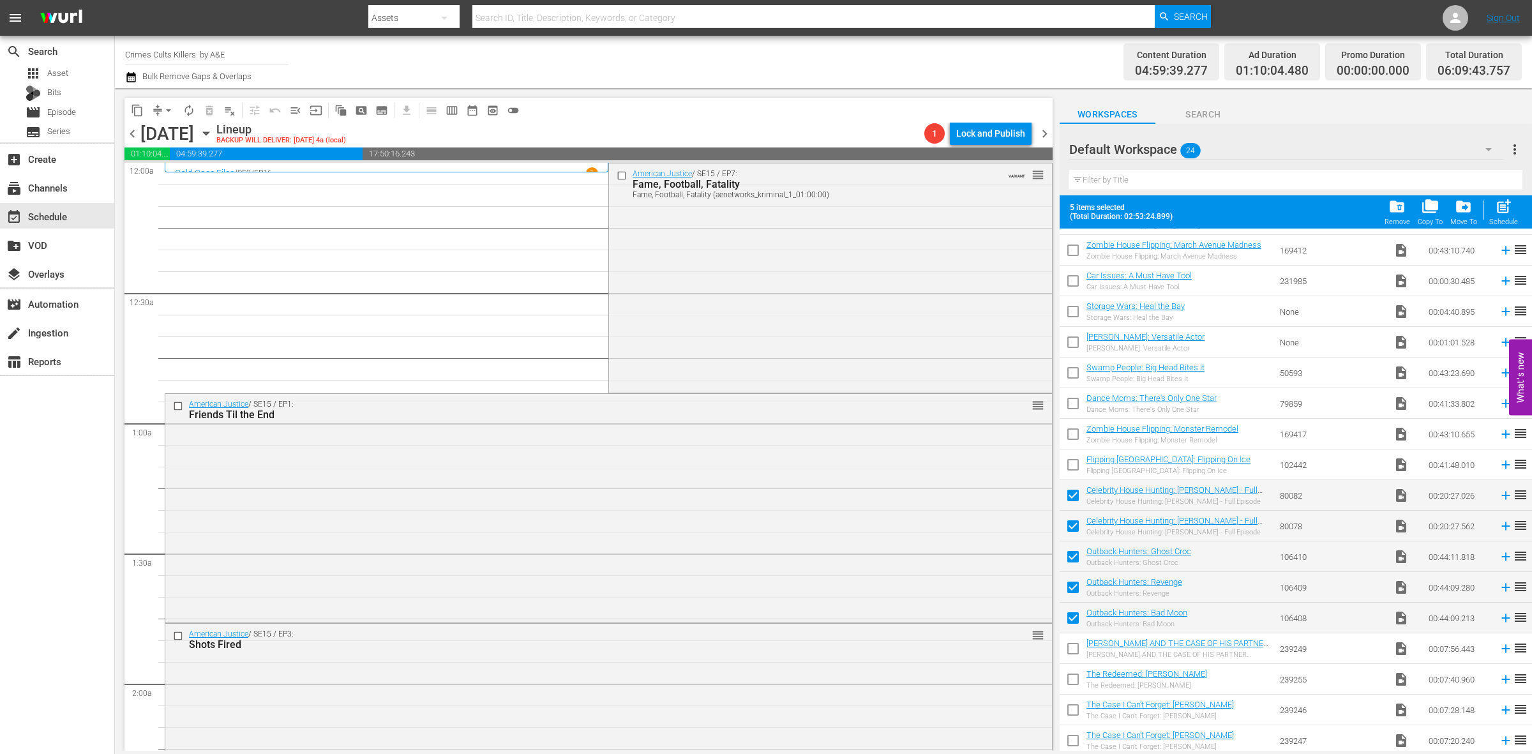
click at [1076, 469] on input "checkbox" at bounding box center [1073, 467] width 27 height 27
checkbox input "true"
click at [1076, 431] on input "checkbox" at bounding box center [1073, 436] width 27 height 27
checkbox input "true"
click at [1076, 404] on input "checkbox" at bounding box center [1073, 406] width 27 height 27
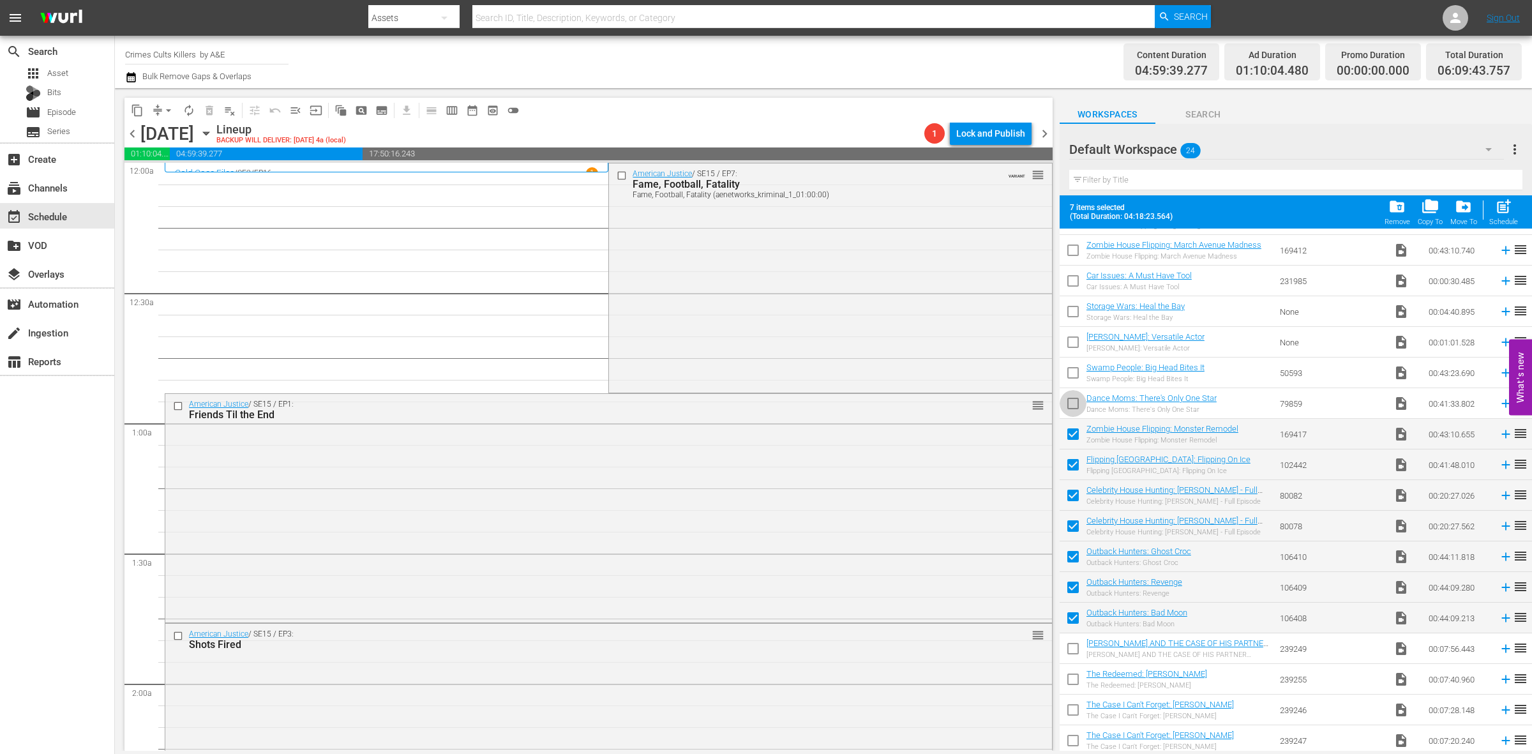
checkbox input "true"
click at [1076, 373] on input "checkbox" at bounding box center [1073, 375] width 27 height 27
checkbox input "true"
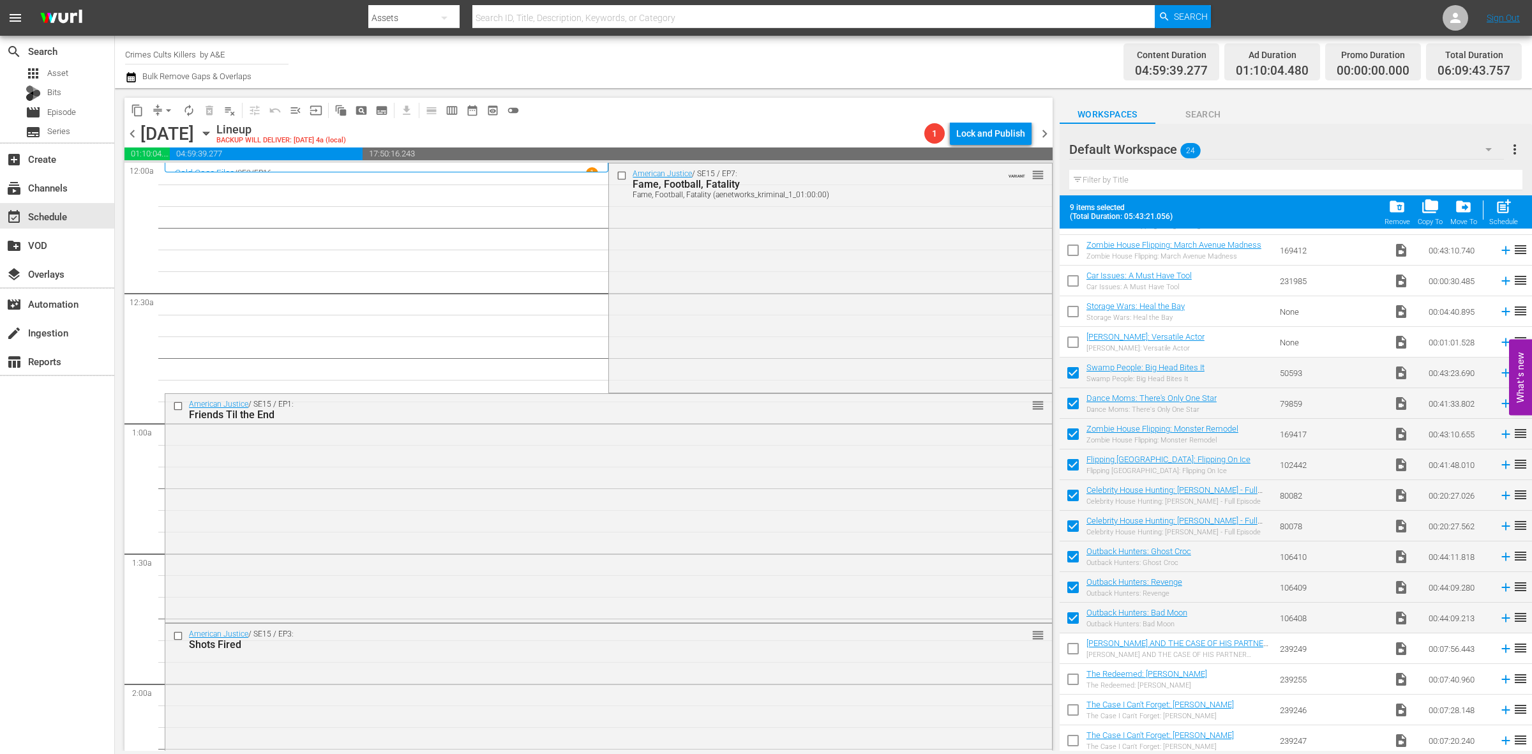
click at [1076, 343] on input "checkbox" at bounding box center [1073, 344] width 27 height 27
checkbox input "true"
click at [1077, 316] on input "checkbox" at bounding box center [1073, 314] width 27 height 27
checkbox input "true"
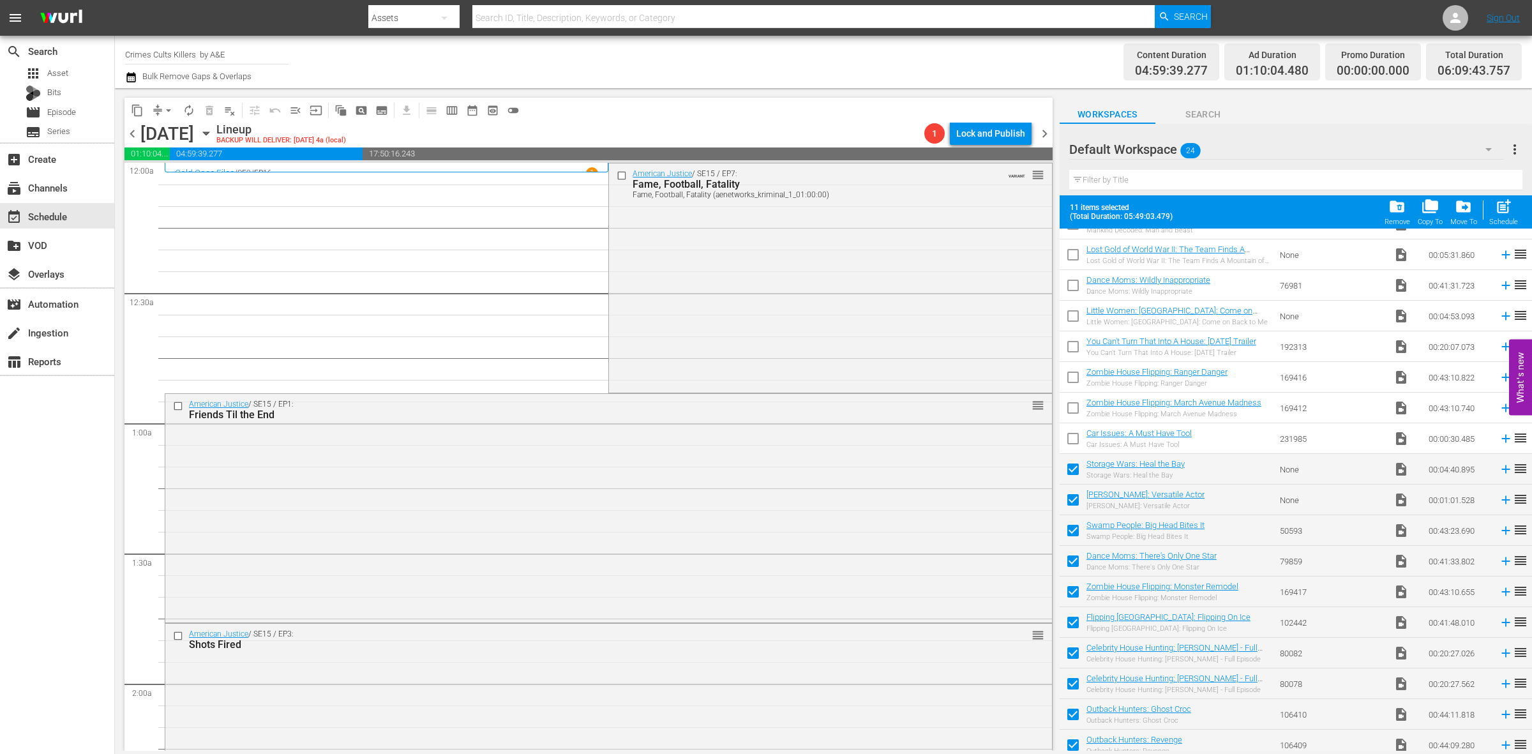
scroll to position [49, 0]
click at [1076, 441] on input "checkbox" at bounding box center [1073, 443] width 27 height 27
checkbox input "true"
click at [1079, 407] on input "checkbox" at bounding box center [1073, 412] width 27 height 27
checkbox input "true"
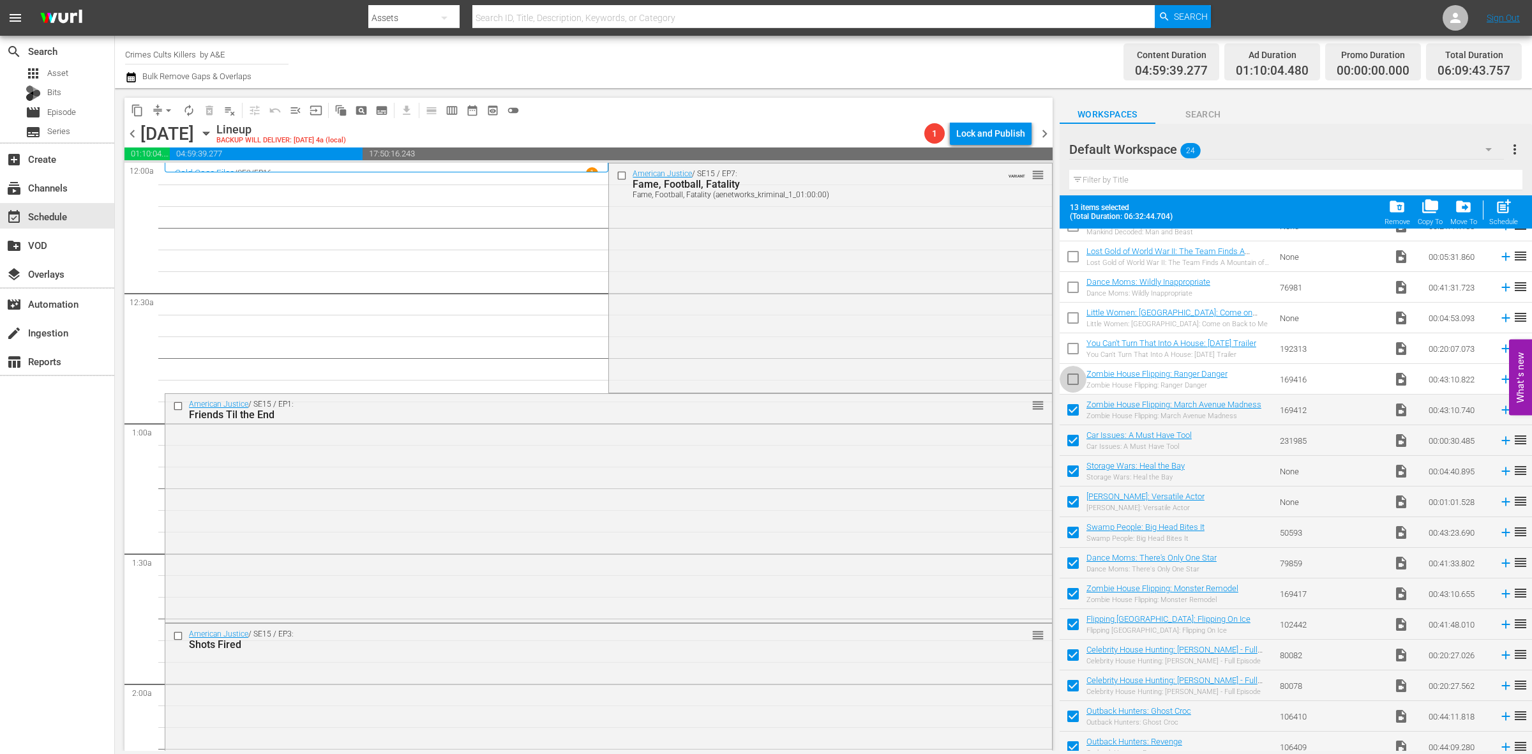
click at [1079, 380] on input "checkbox" at bounding box center [1073, 381] width 27 height 27
checkbox input "true"
click at [1076, 352] on input "checkbox" at bounding box center [1073, 351] width 27 height 27
checkbox input "true"
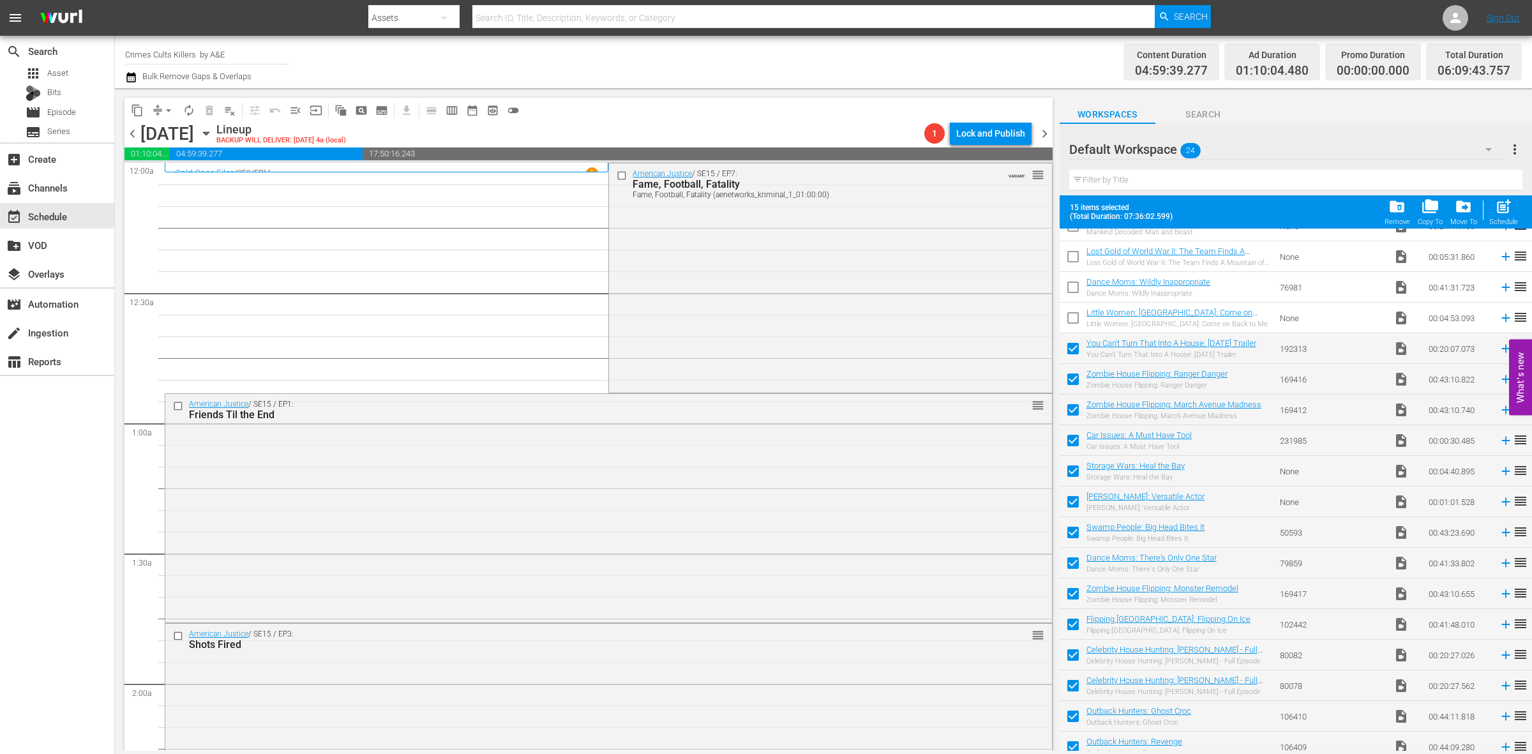
click at [1073, 318] on input "checkbox" at bounding box center [1073, 320] width 27 height 27
checkbox input "true"
click at [1073, 285] on input "checkbox" at bounding box center [1073, 289] width 27 height 27
checkbox input "true"
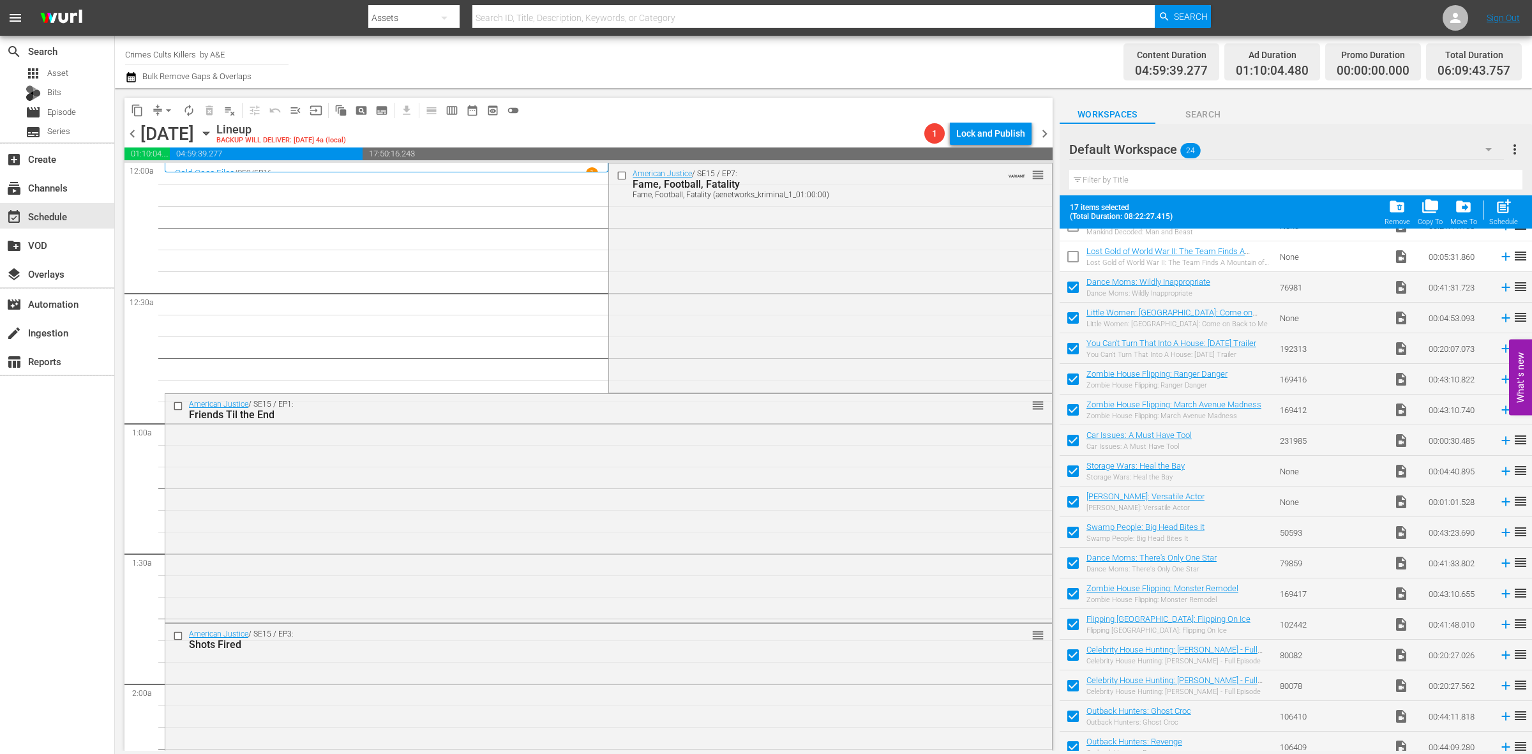
scroll to position [0, 0]
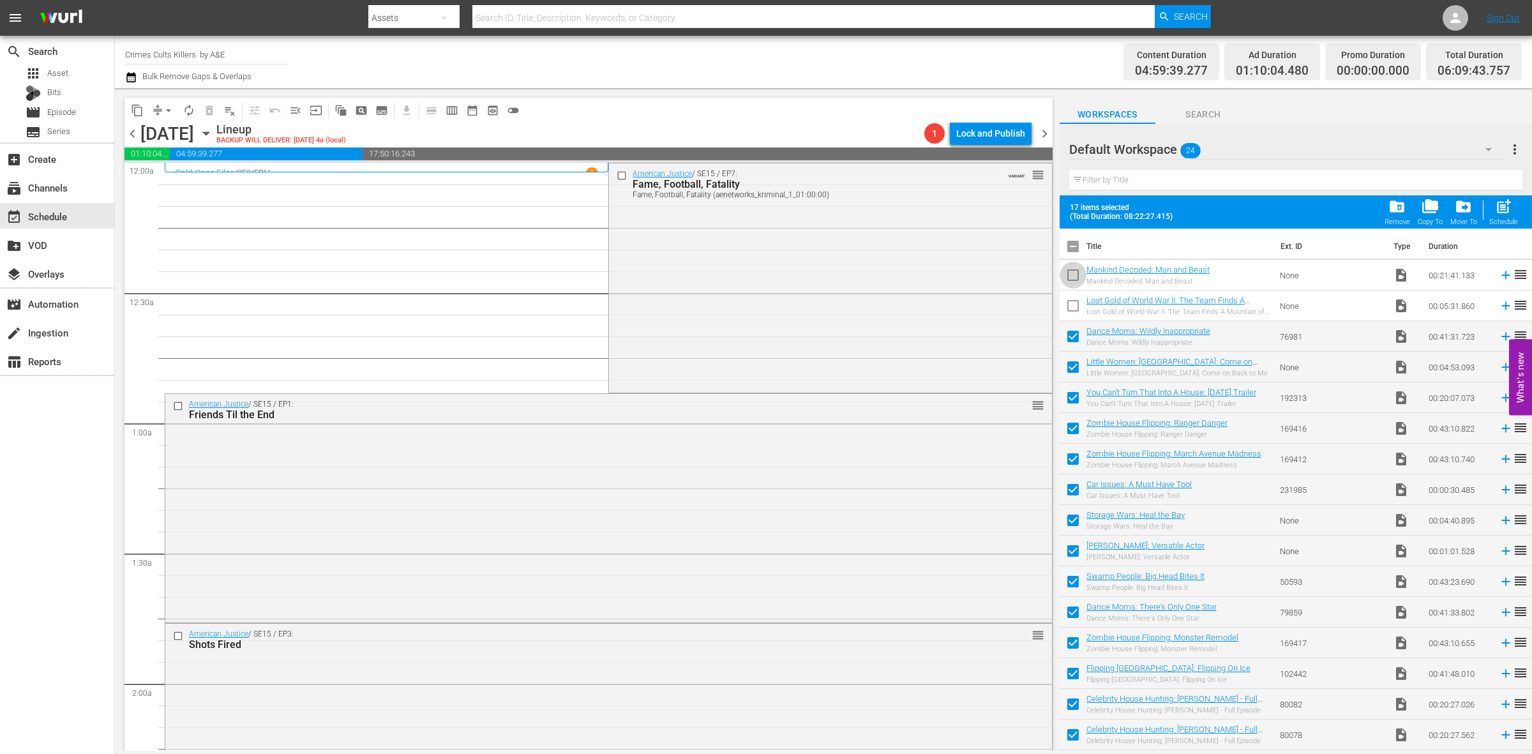
click at [1076, 270] on input "checkbox" at bounding box center [1073, 277] width 27 height 27
checkbox input "true"
click at [1074, 303] on input "checkbox" at bounding box center [1073, 308] width 27 height 27
checkbox input "true"
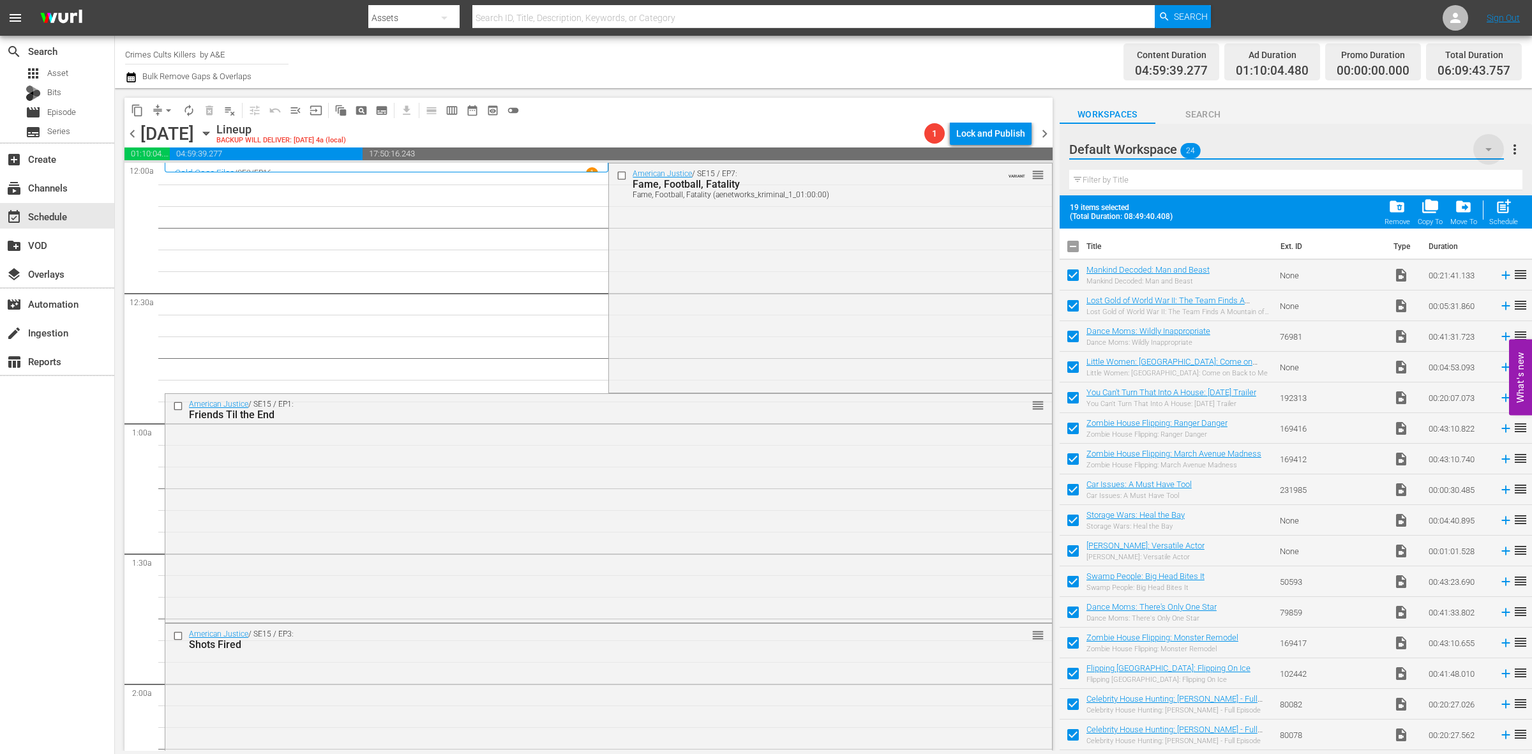
click at [1494, 142] on icon "button" at bounding box center [1488, 149] width 15 height 15
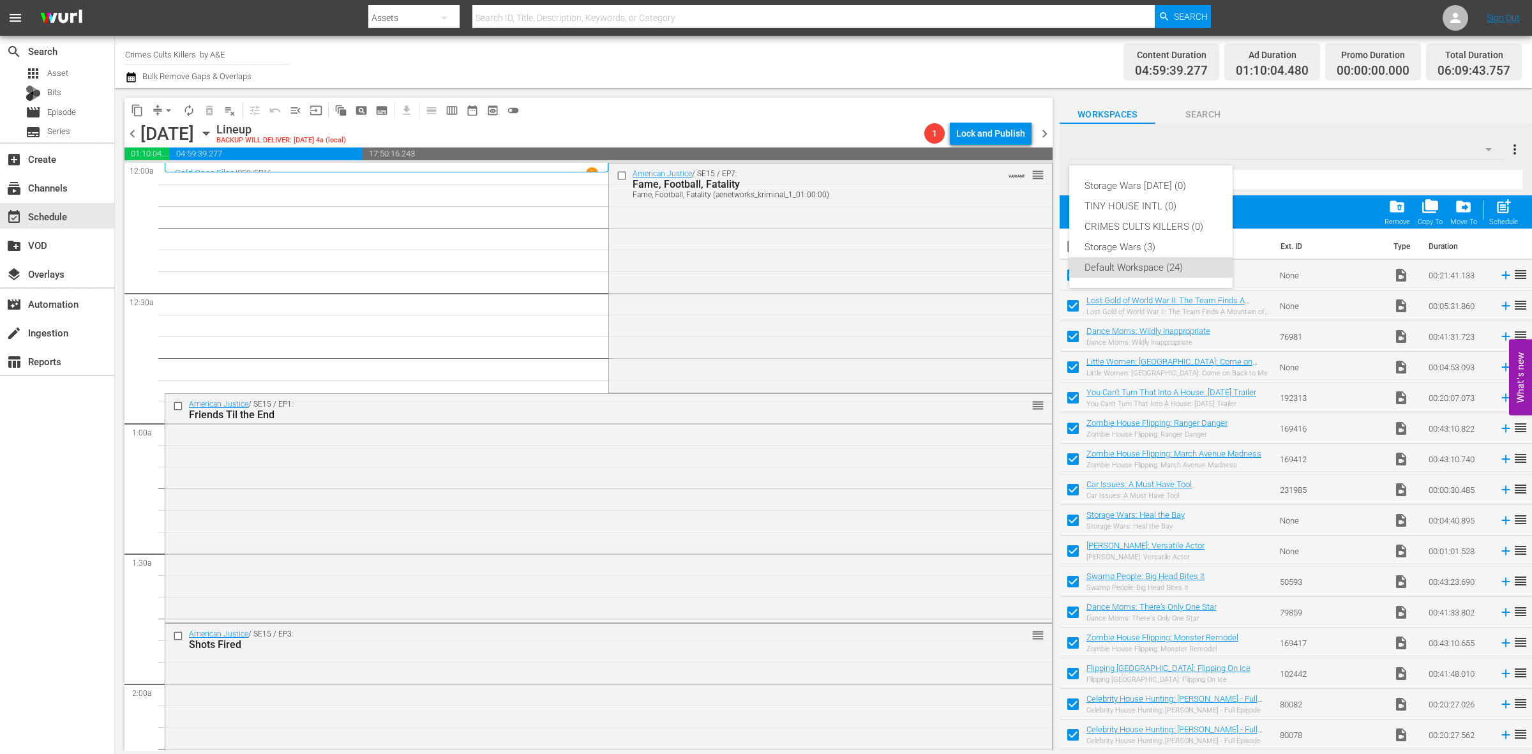
click at [1374, 139] on div "Storage Wars [DATE] (0) TINY HOUSE INTL (0) CRIMES CULTS KILLERS (0) Storage Wa…" at bounding box center [766, 377] width 1532 height 754
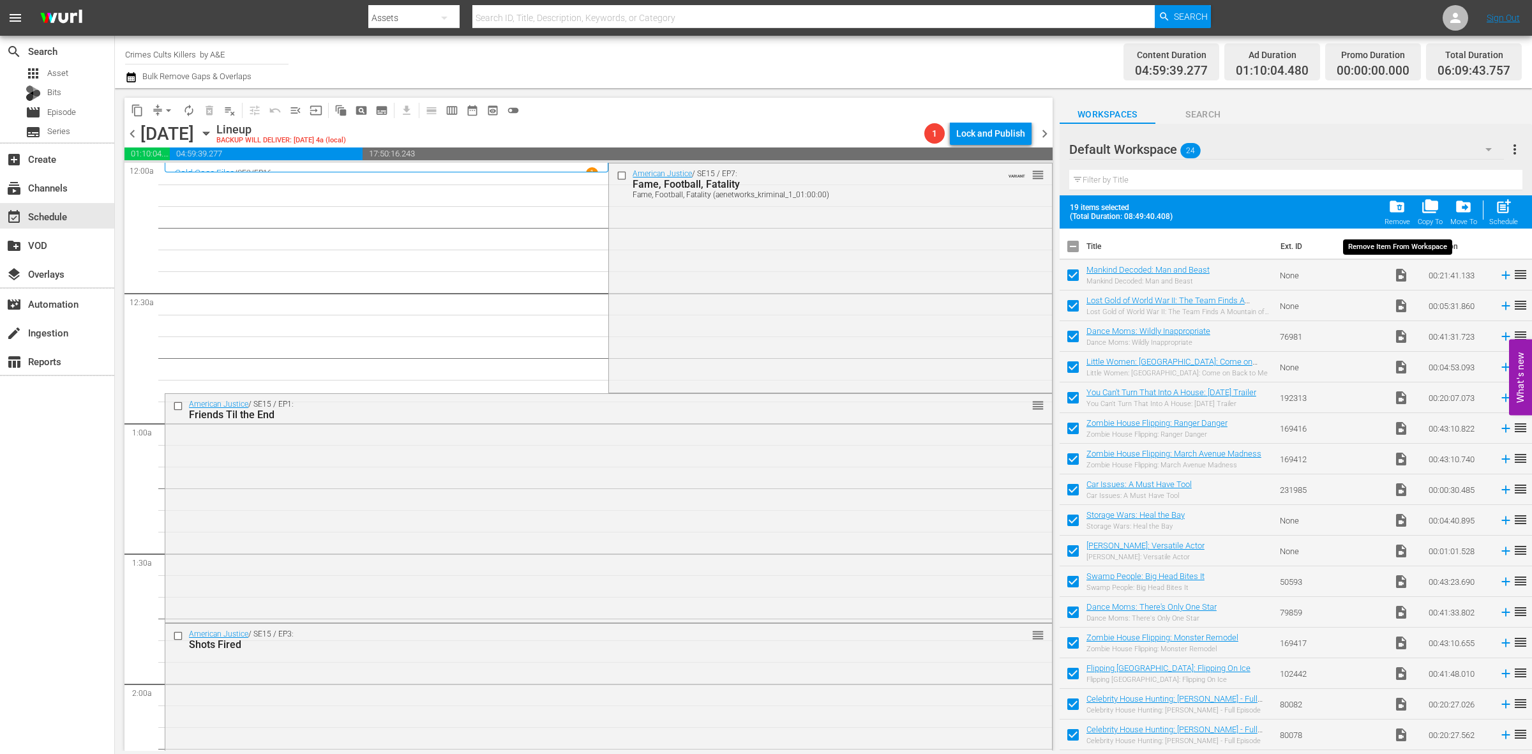
click at [1394, 206] on span "folder_delete" at bounding box center [1397, 206] width 17 height 17
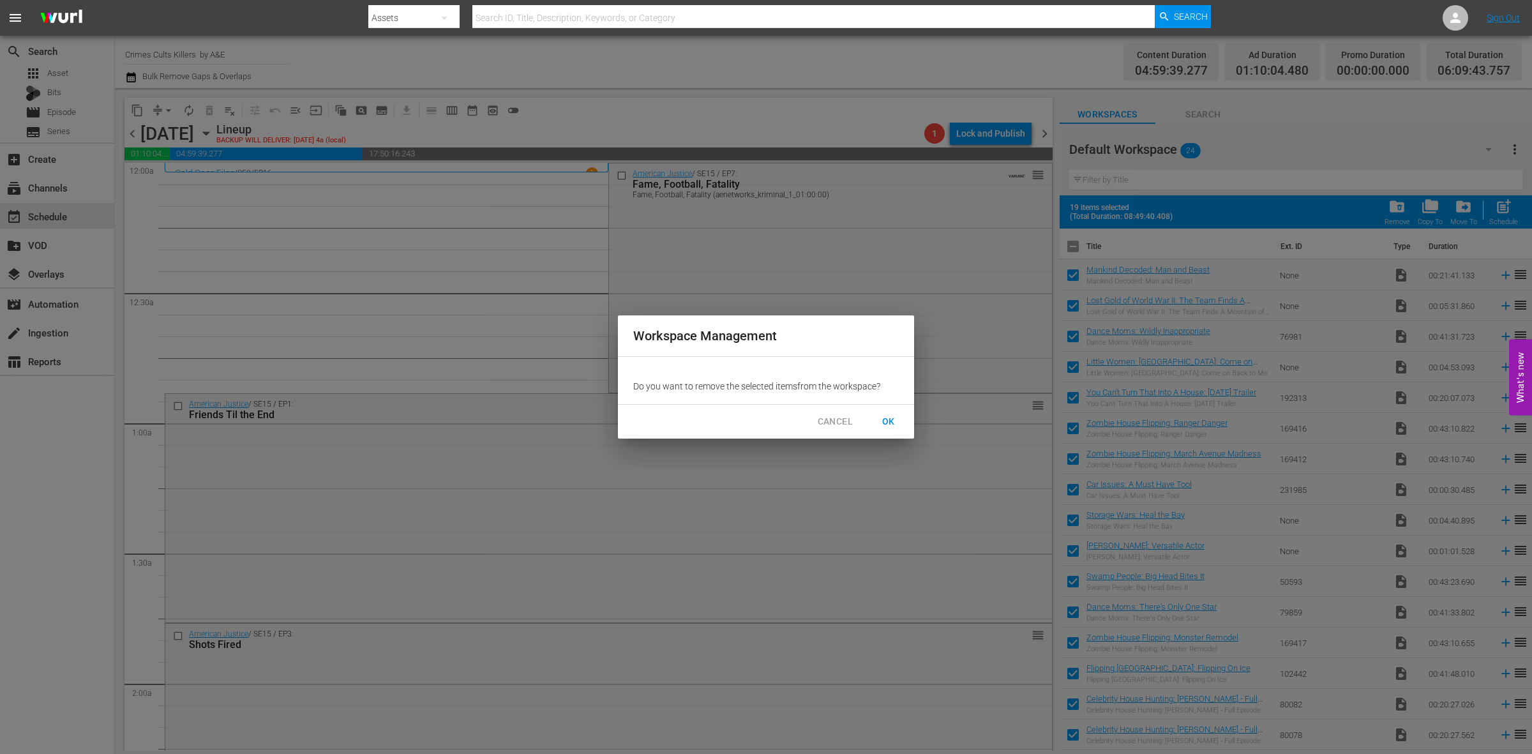
click at [882, 421] on span "OK" at bounding box center [888, 422] width 20 height 16
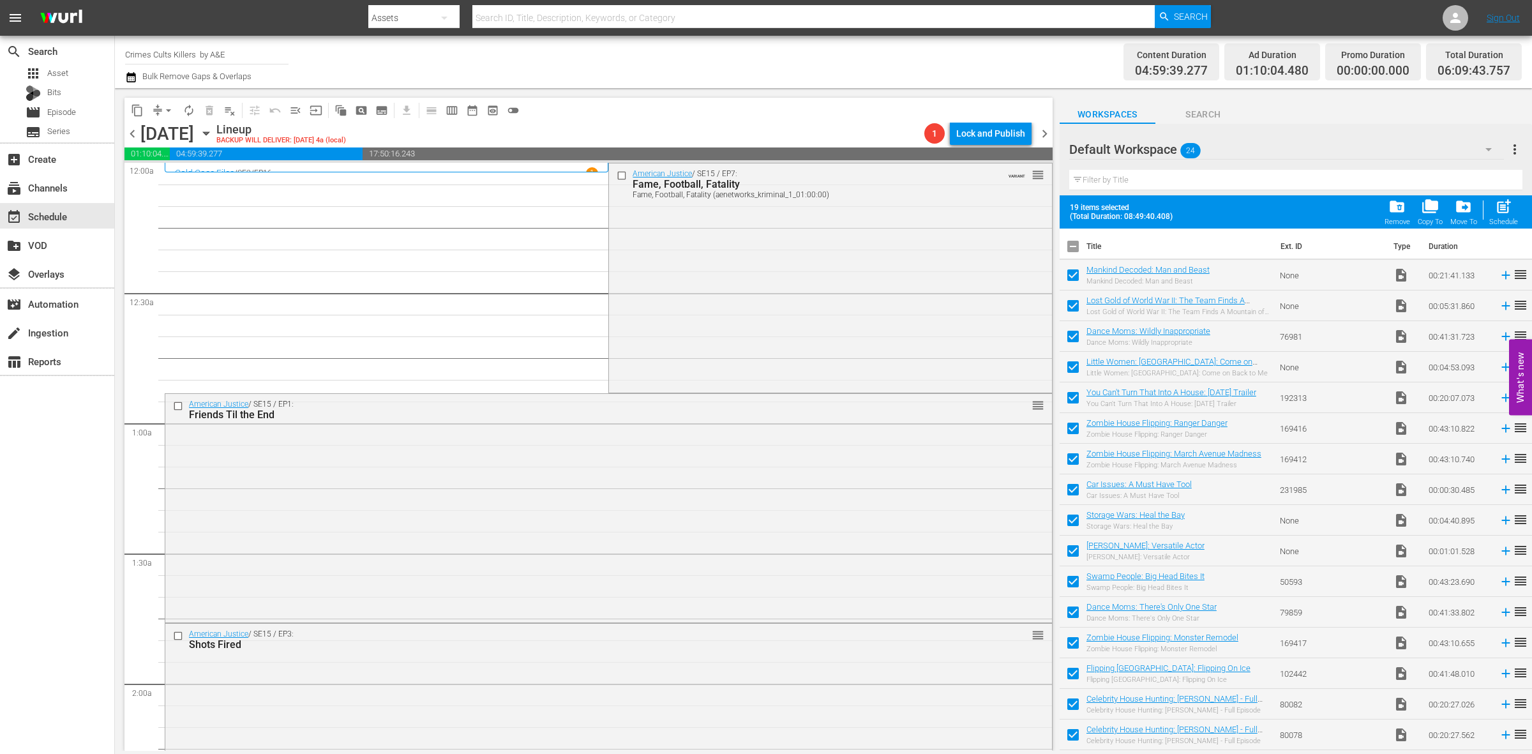
checkbox input "false"
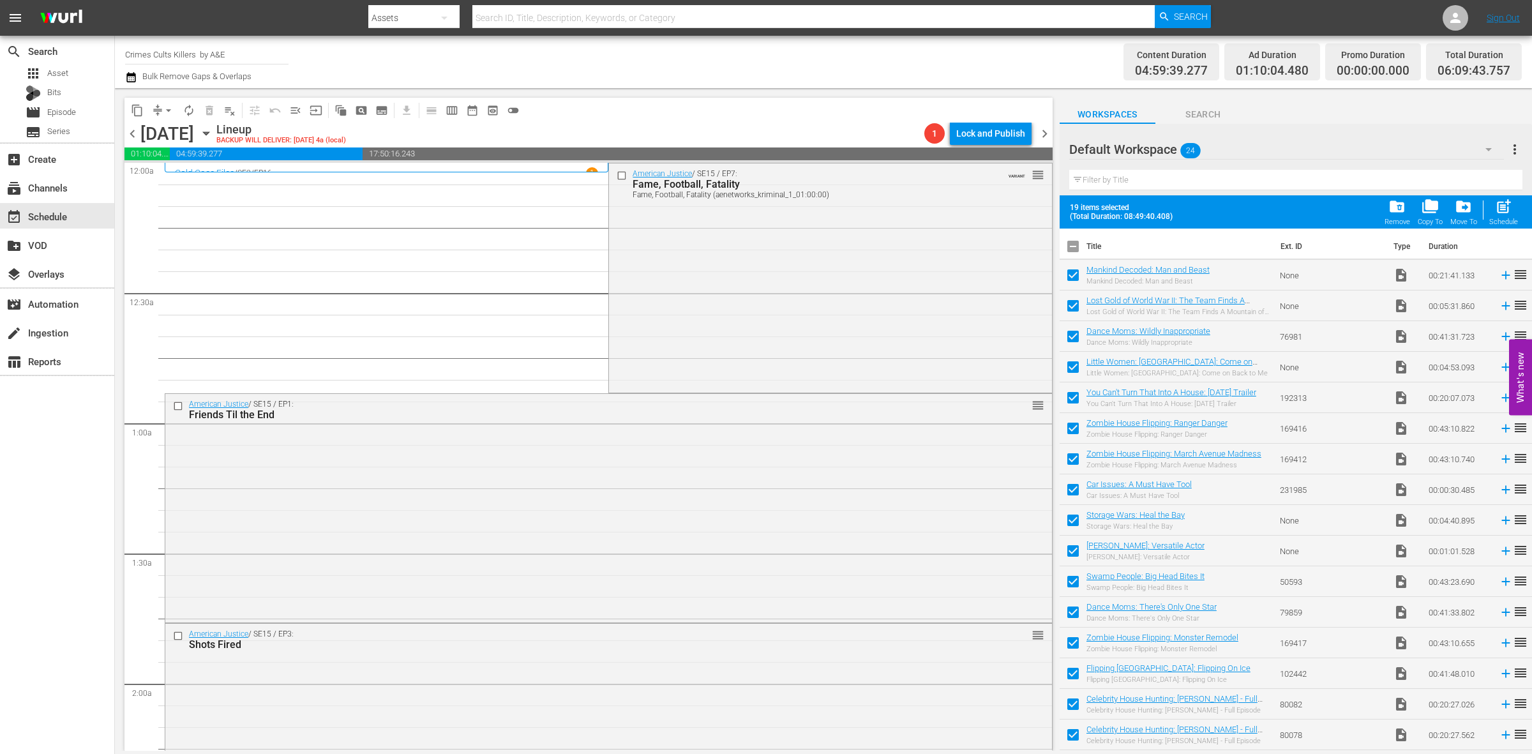
checkbox input "false"
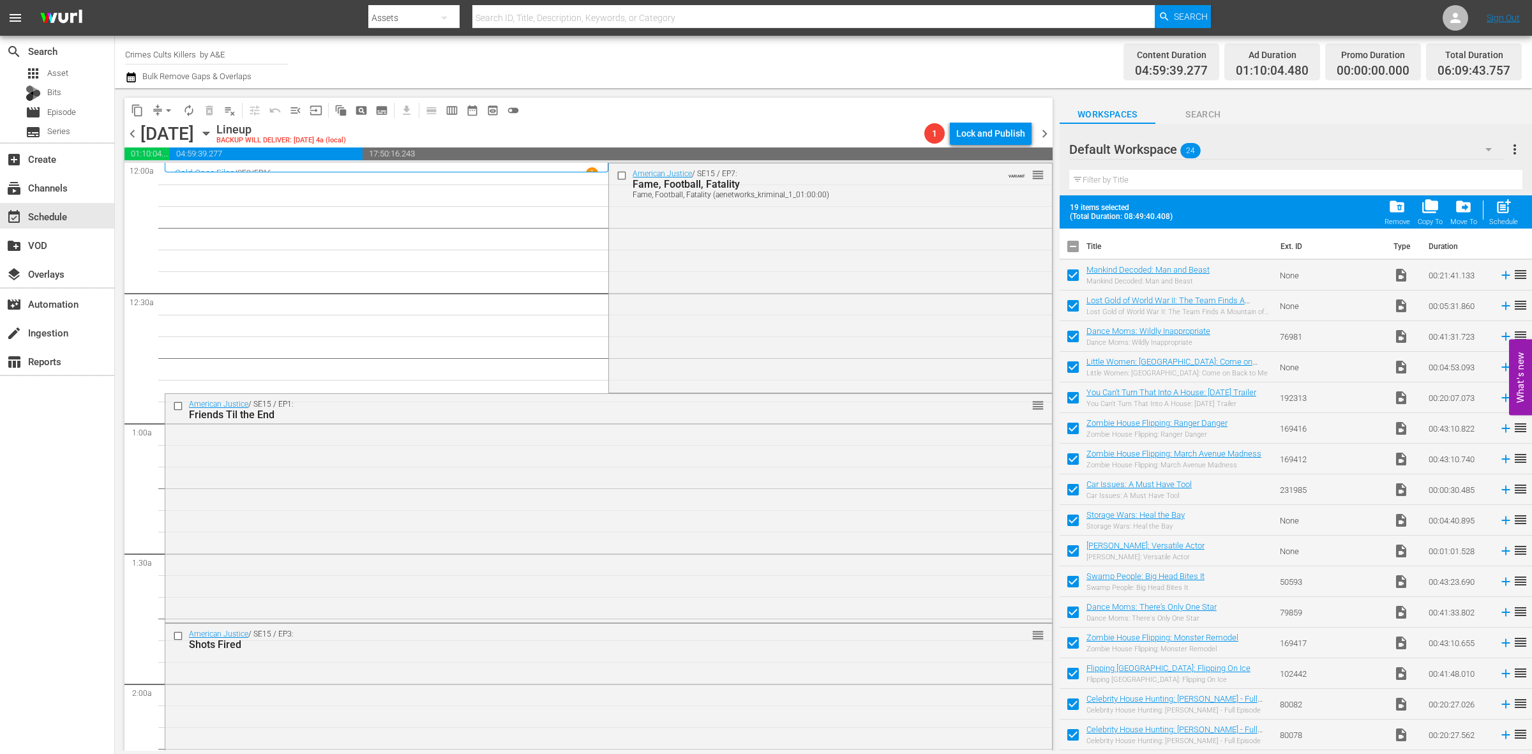
checkbox input "false"
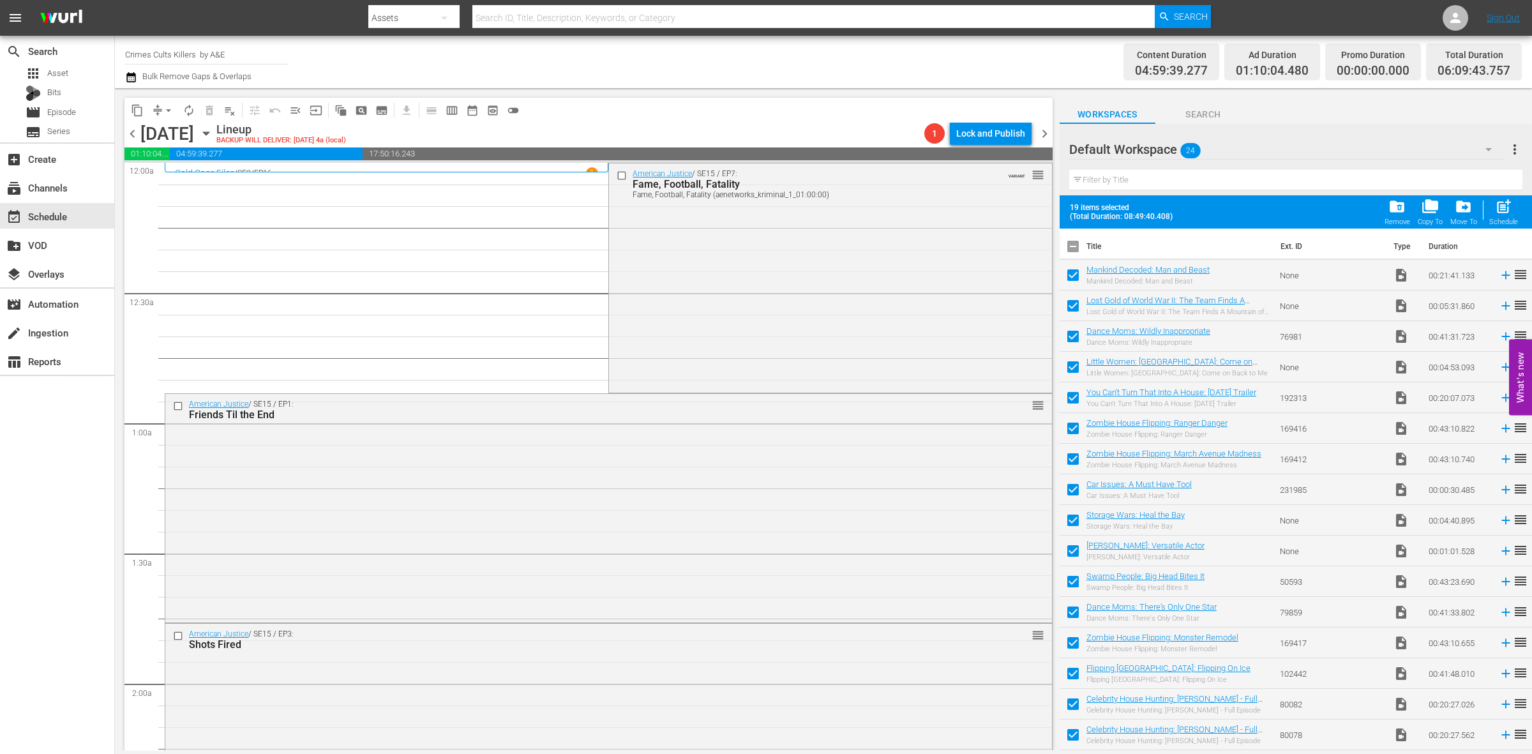
checkbox input "false"
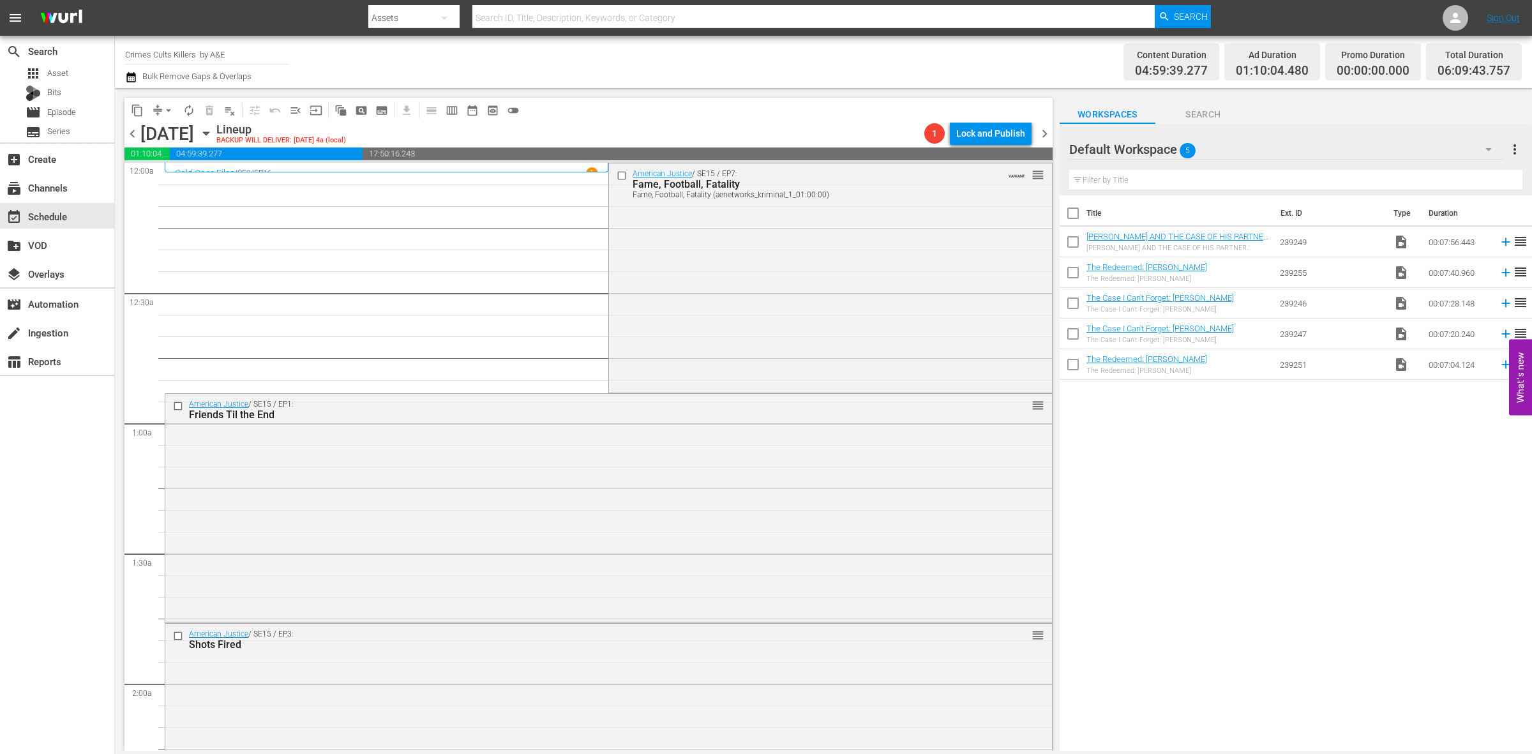
click at [1489, 147] on icon "button" at bounding box center [1488, 149] width 15 height 15
click at [1488, 147] on div "Storage Wars [DATE] (0) TINY HOUSE INTL (0) CRIMES CULTS KILLERS (0) Storage Wa…" at bounding box center [766, 377] width 1532 height 754
